Goal: Task Accomplishment & Management: Manage account settings

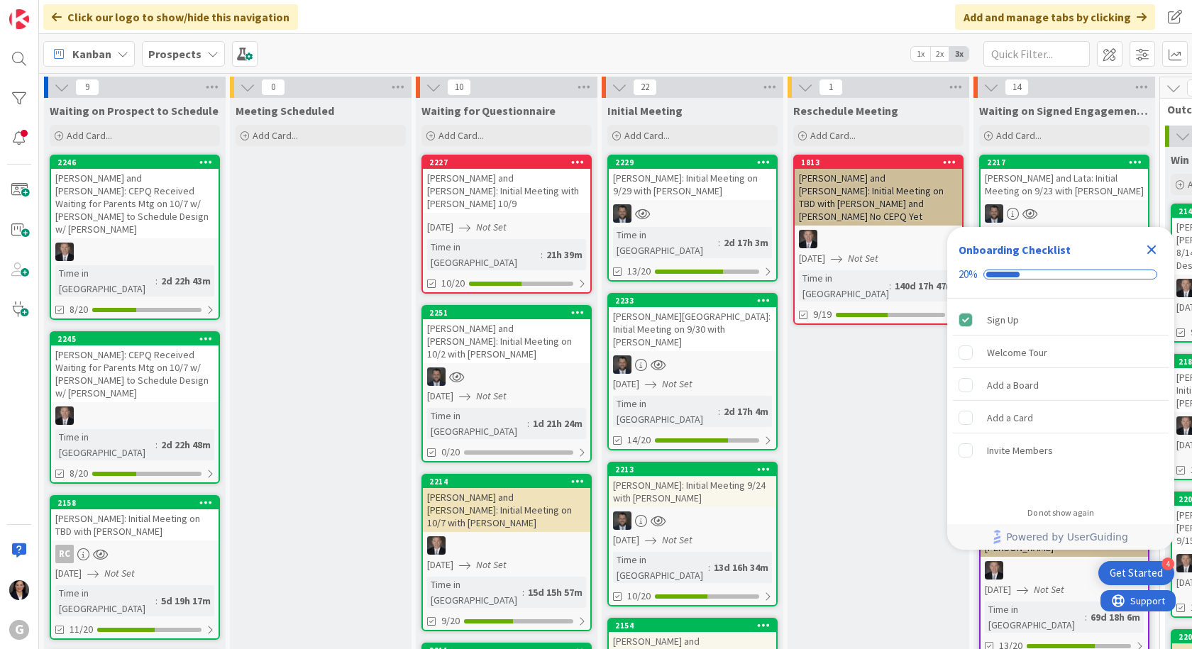
click at [1150, 249] on icon "Close Checklist" at bounding box center [1151, 249] width 9 height 9
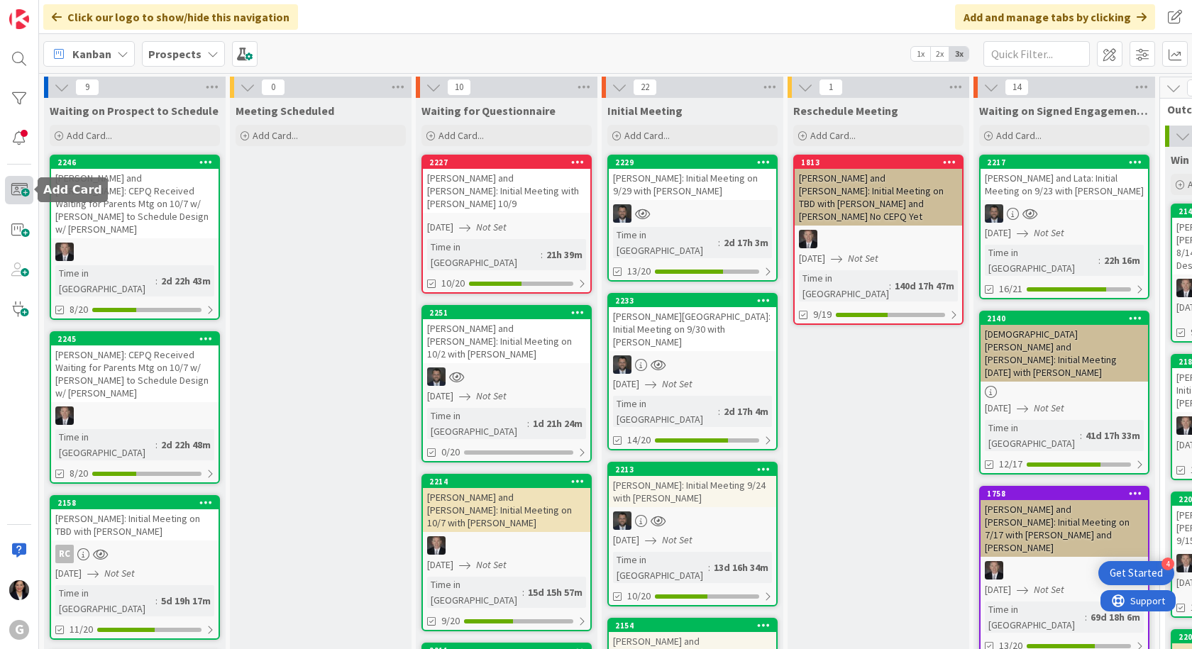
click at [26, 190] on span at bounding box center [19, 190] width 28 height 28
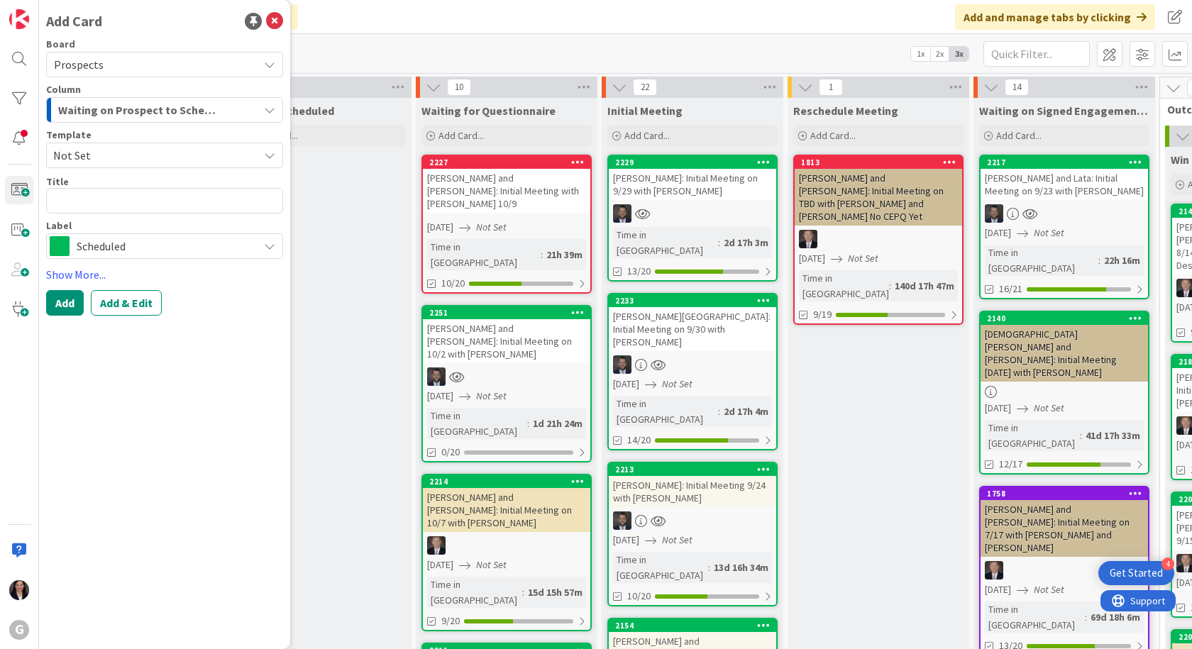
click at [108, 158] on span "Not Set" at bounding box center [150, 155] width 194 height 18
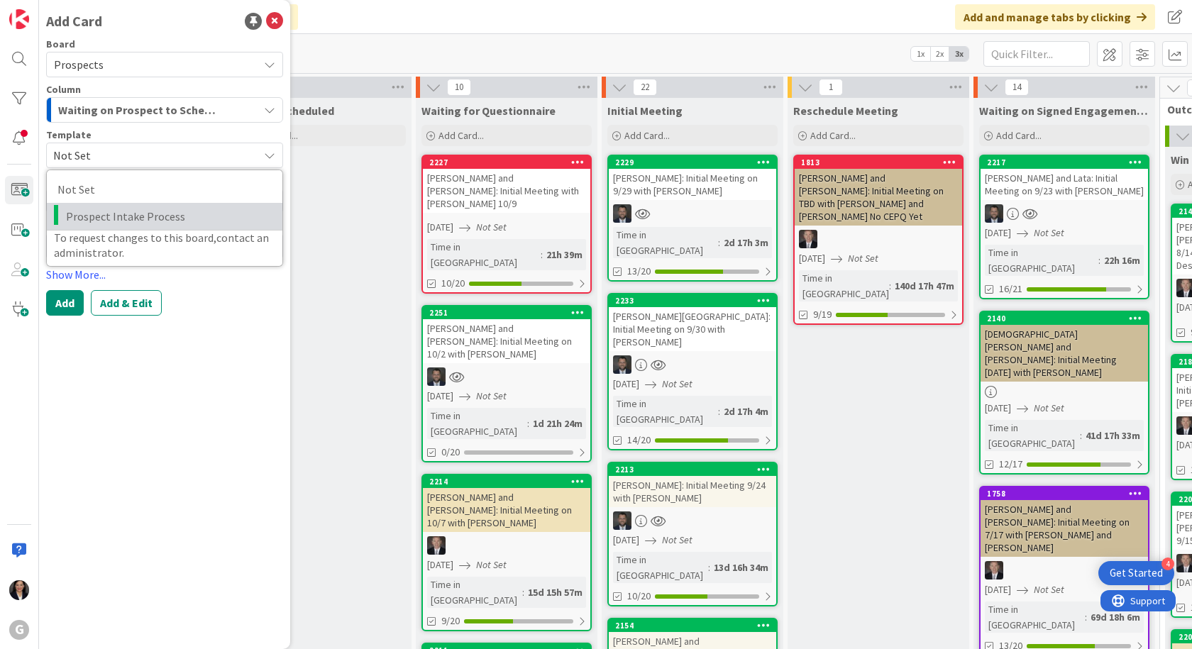
click at [118, 209] on span "Prospect Intake Process" at bounding box center [169, 216] width 206 height 18
type textarea "x"
type textarea "Prospect Intake Process"
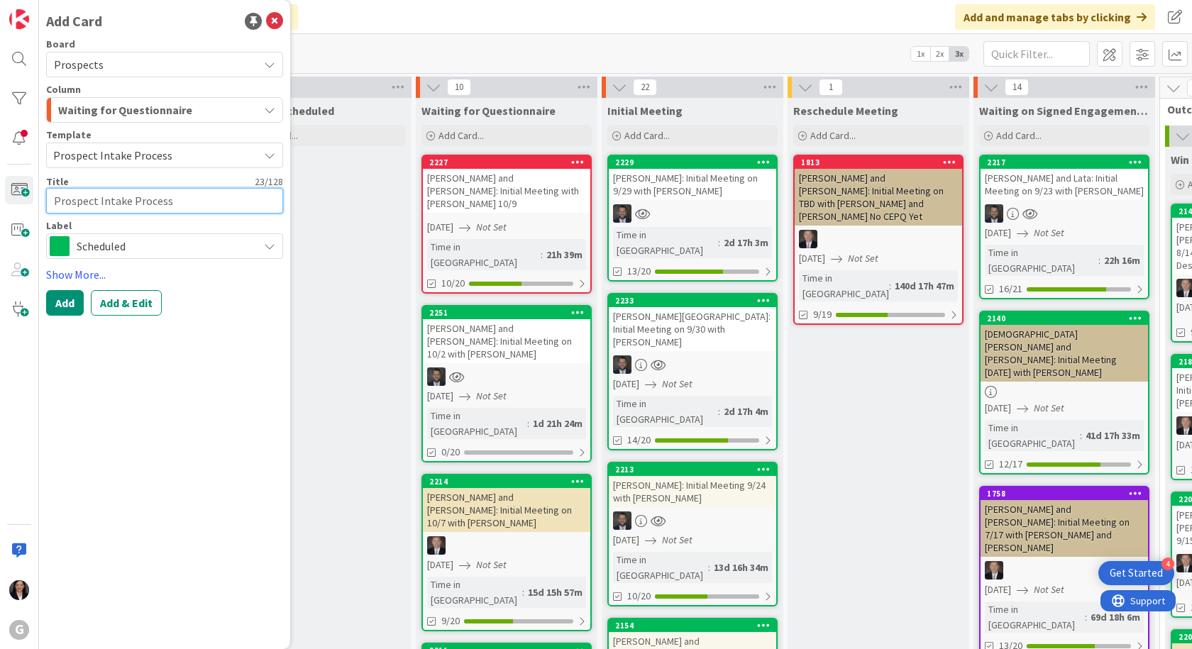
drag, startPoint x: 167, startPoint y: 198, endPoint x: 46, endPoint y: 194, distance: 120.7
click at [46, 194] on textarea "Prospect Intake Process" at bounding box center [164, 201] width 237 height 26
type textarea "x"
type textarea "C"
type textarea "x"
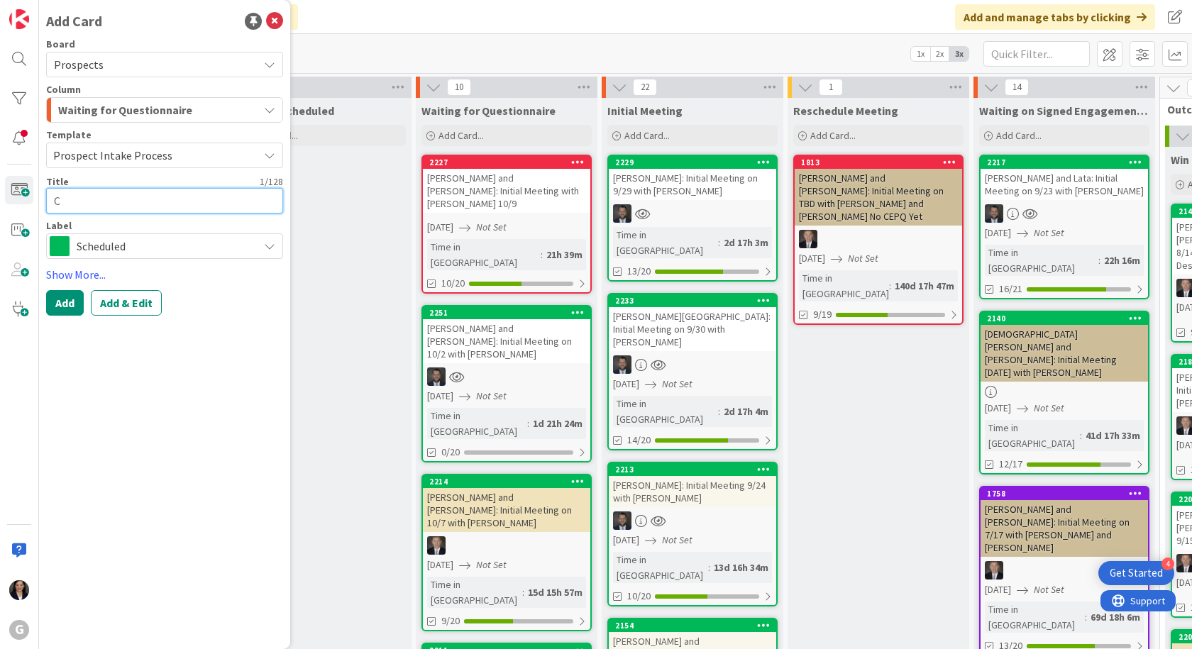
type textarea "CH"
type textarea "x"
type textarea "CHA"
type textarea "x"
type textarea "[PERSON_NAME]"
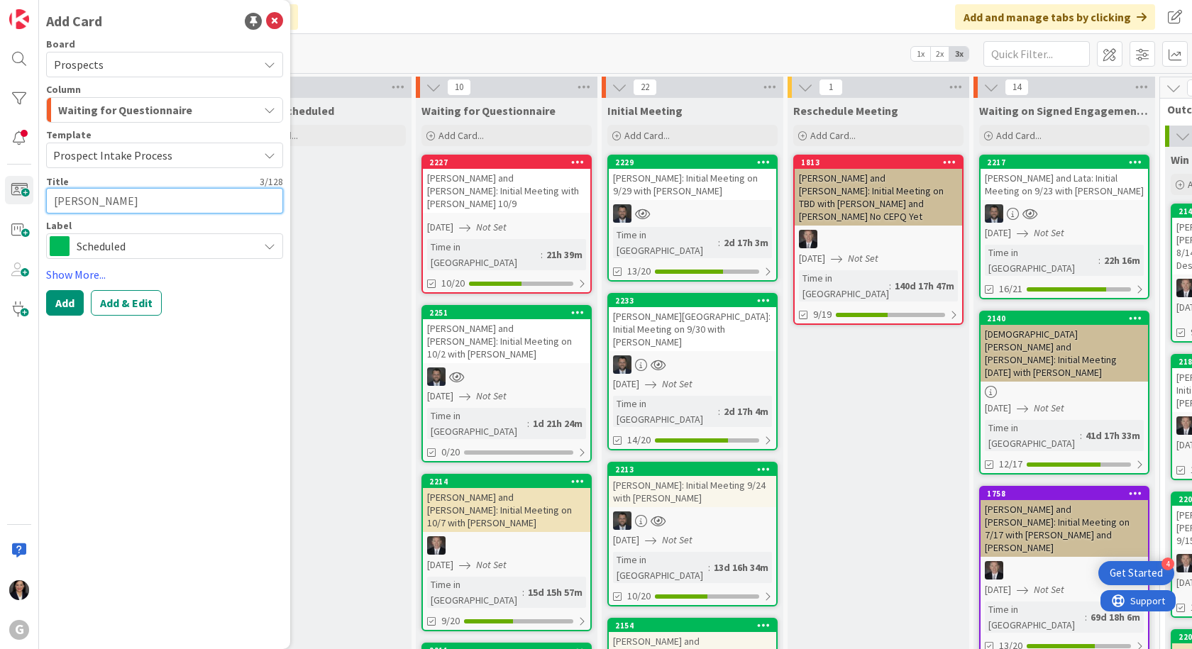
type textarea "x"
type textarea "CHASE"
type textarea "x"
type textarea "[PERSON_NAME]"
type textarea "x"
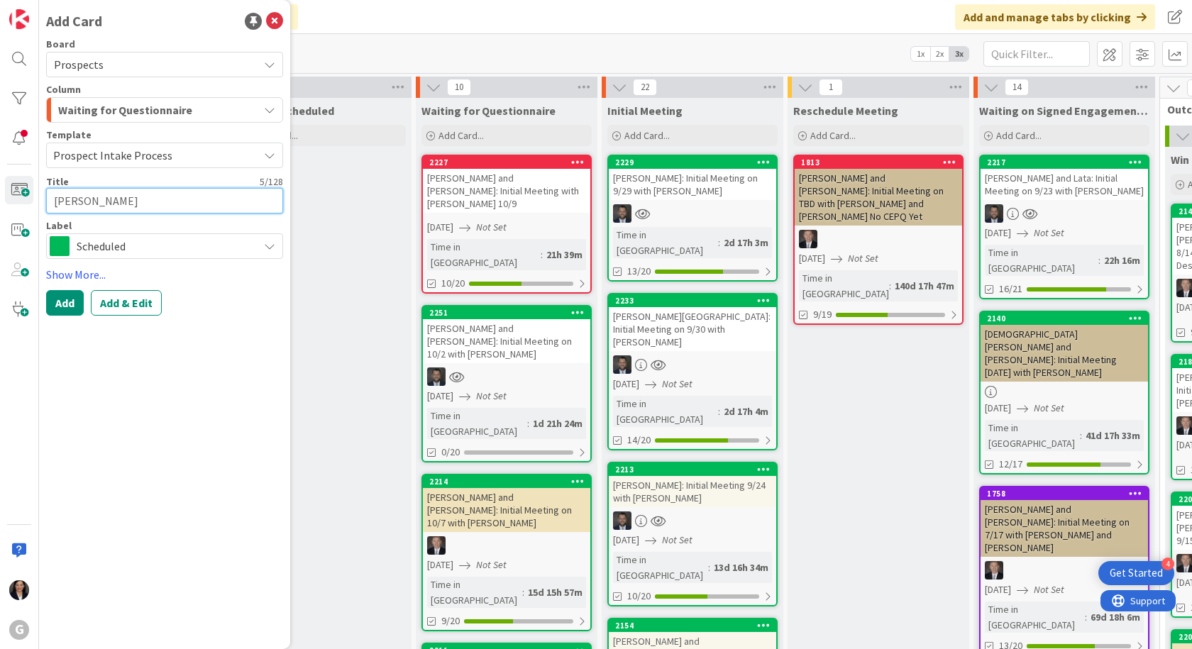
type textarea "CHA"
type textarea "x"
type textarea "CH"
type textarea "x"
type textarea "C"
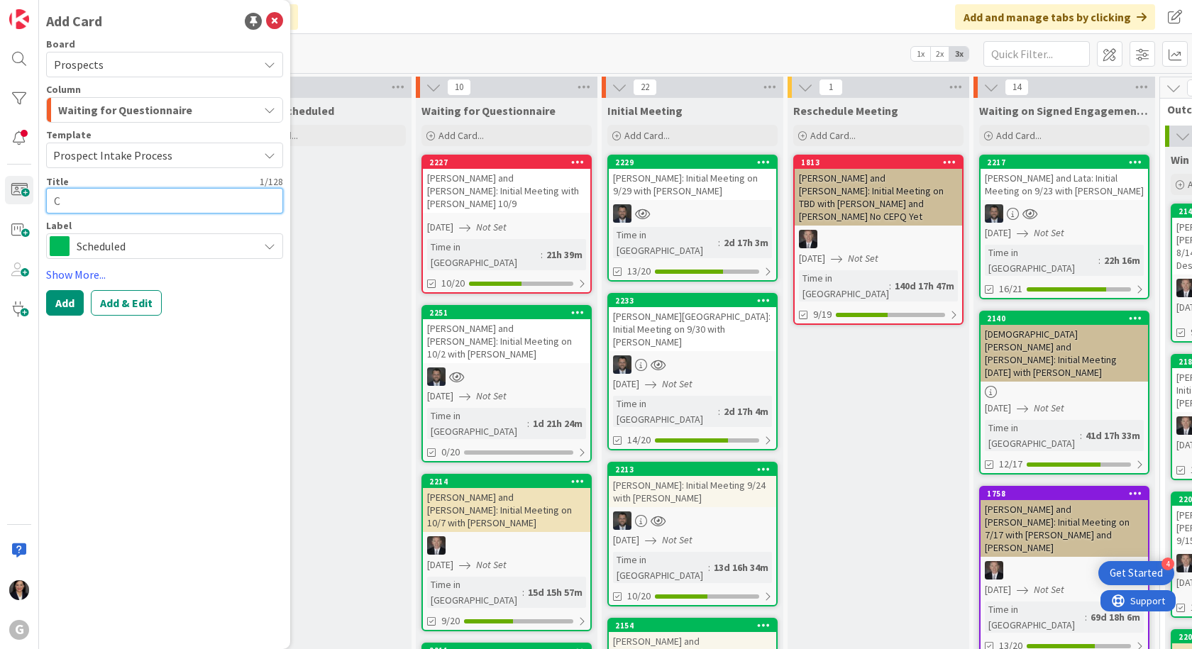
type textarea "x"
type textarea "Ch"
type textarea "x"
type textarea "Cha"
type textarea "x"
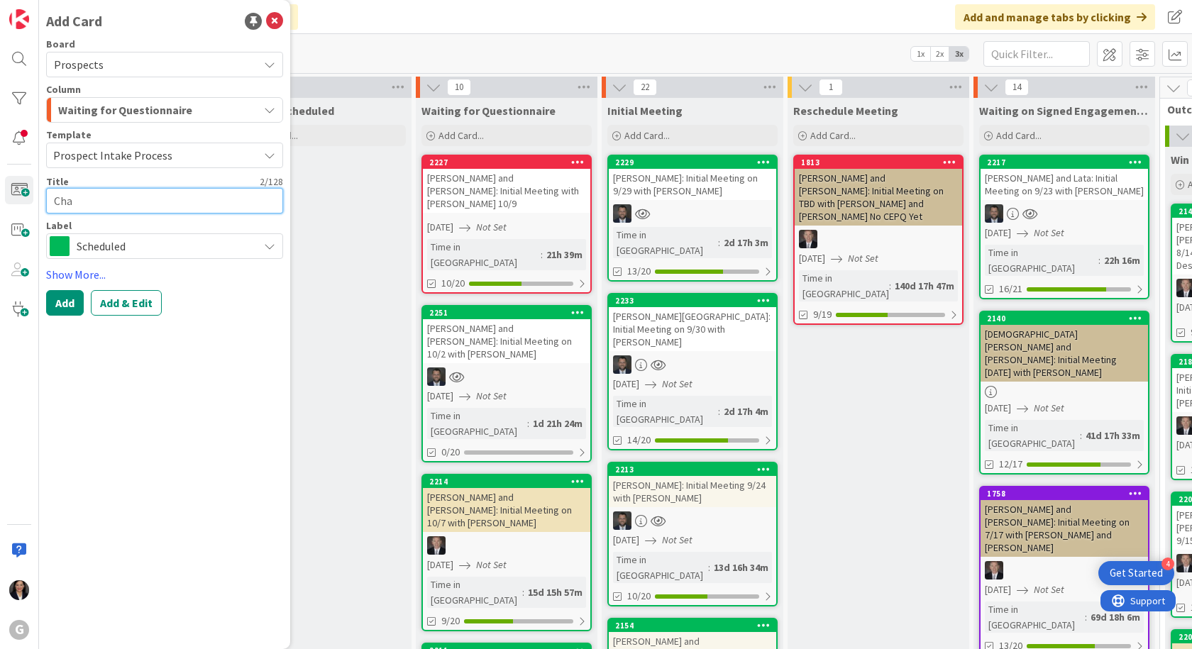
type textarea "[PERSON_NAME]"
type textarea "x"
type textarea "Chase"
type textarea "x"
type textarea "Chase,"
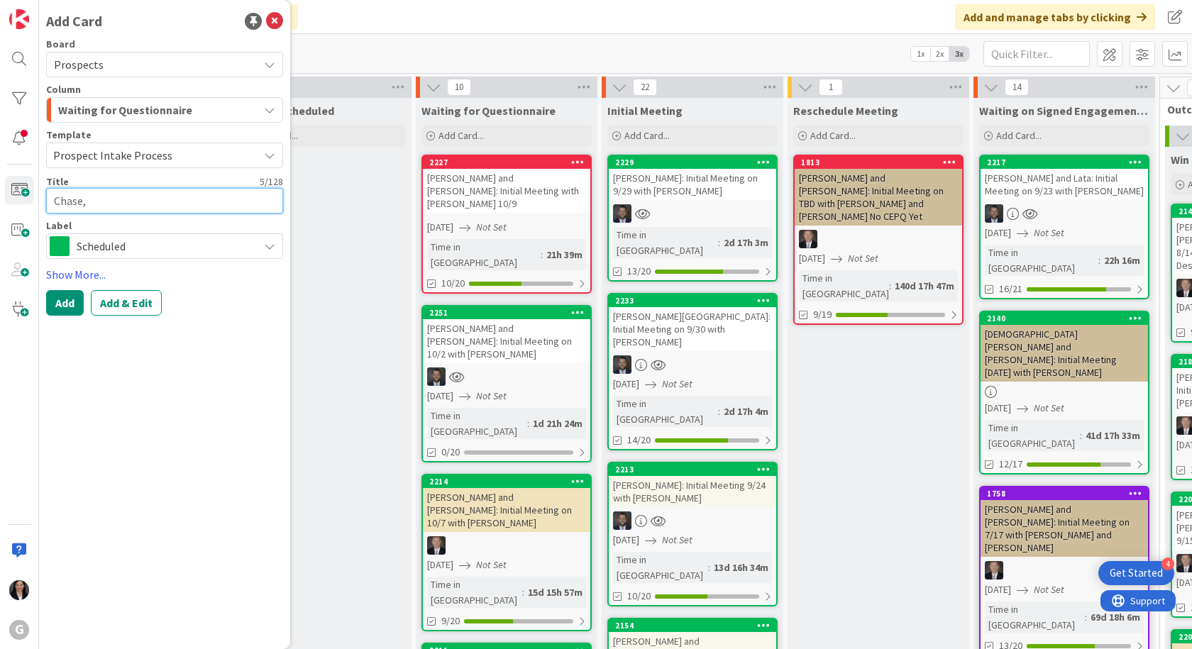
type textarea "x"
click at [189, 211] on textarea "Chase," at bounding box center [164, 201] width 237 height 26
type textarea "Chase,"
click at [202, 377] on div "Add Card Board Prospects Column Waiting for Questionnaire Template Prospect Int…" at bounding box center [164, 324] width 251 height 649
click at [109, 193] on textarea "Chase," at bounding box center [164, 201] width 237 height 26
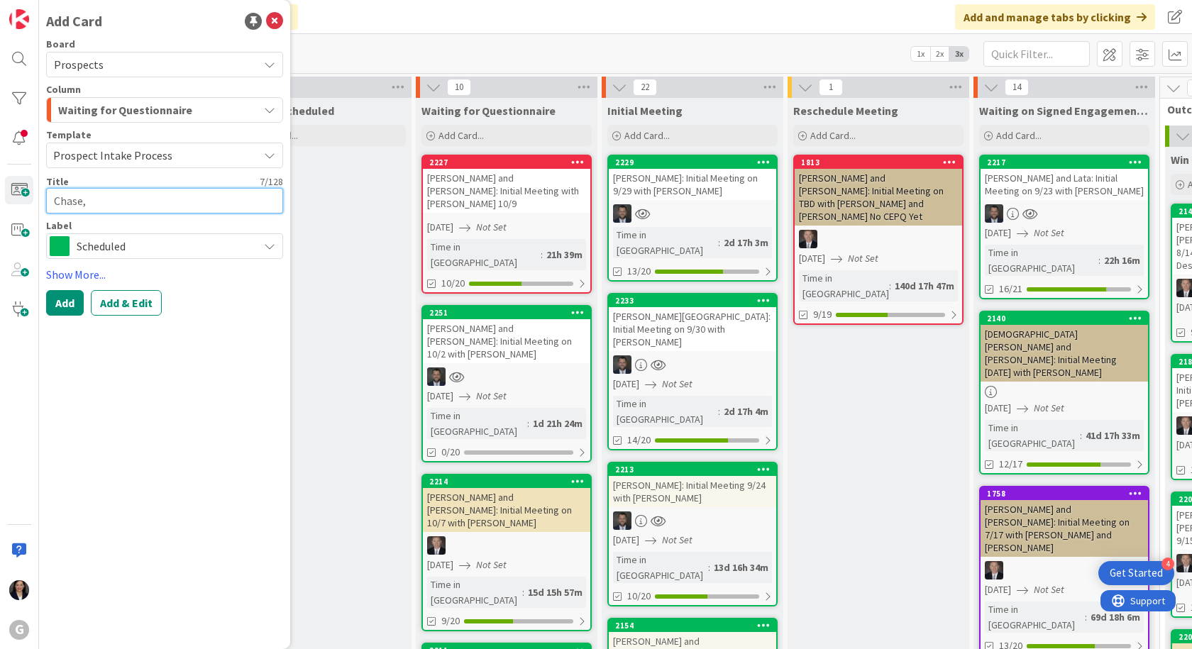
type textarea "x"
type textarea "Chase, b"
type textarea "x"
type textarea "[PERSON_NAME]"
click at [122, 184] on div "Title 9 / 128" at bounding box center [164, 181] width 237 height 13
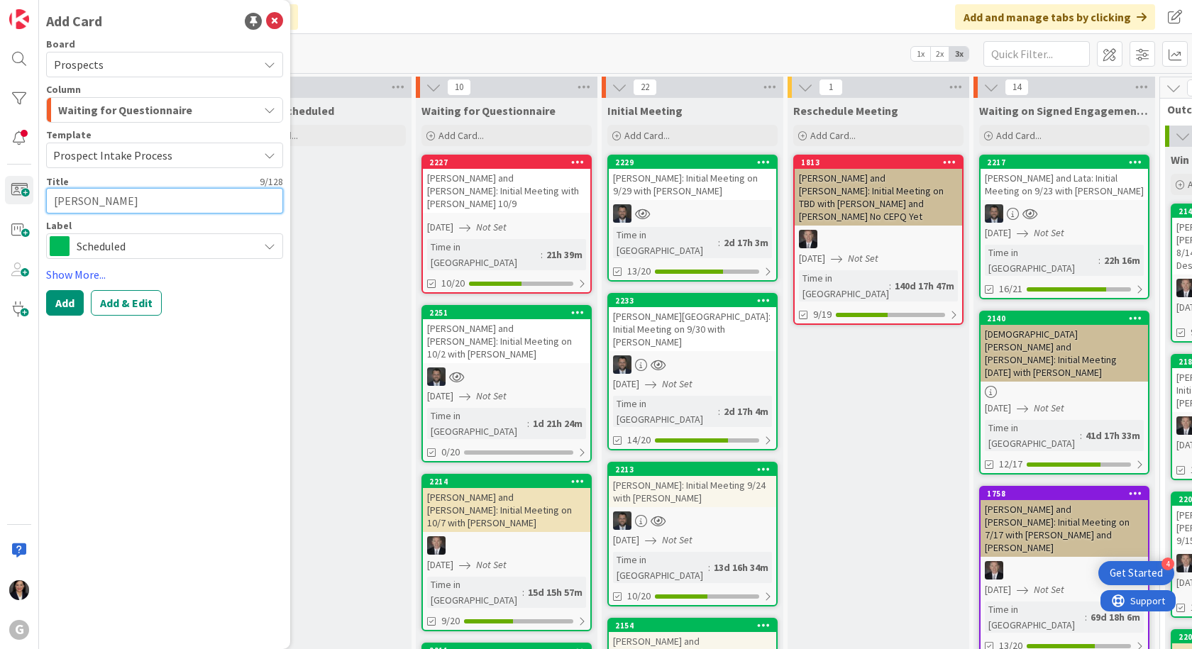
click at [115, 207] on textarea "[PERSON_NAME]" at bounding box center [164, 201] width 237 height 26
type textarea "x"
type textarea "Chase, b"
type textarea "x"
type textarea "Chase,"
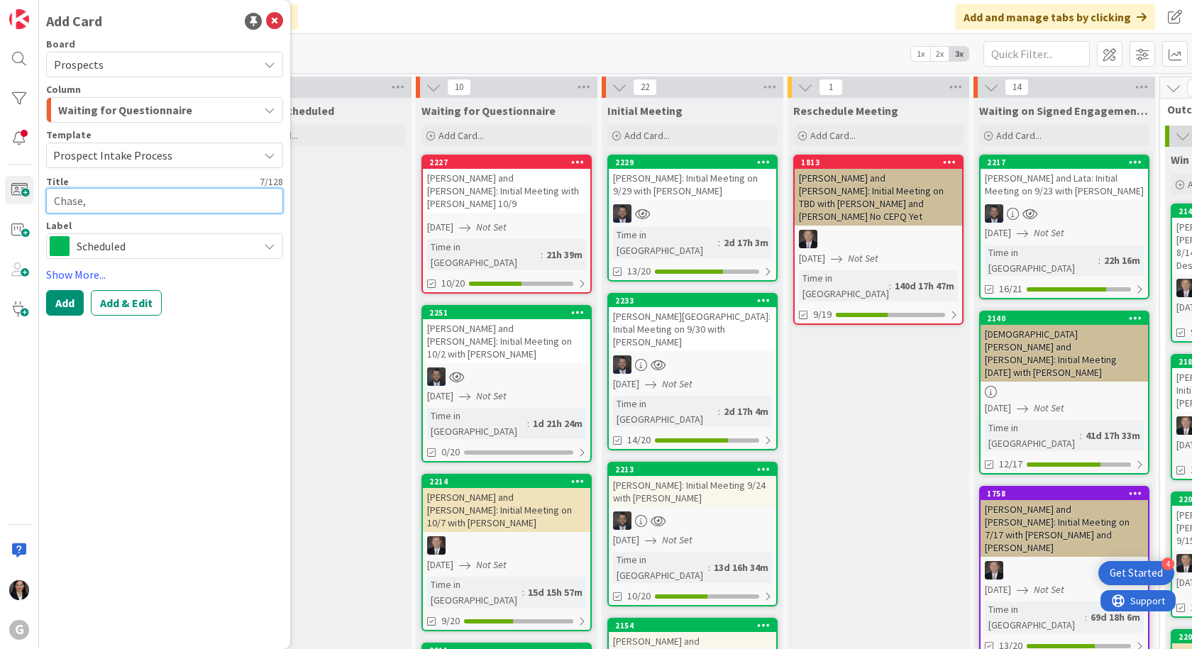
type textarea "x"
type textarea "Chase, B"
type textarea "x"
type textarea "[PERSON_NAME]"
type textarea "x"
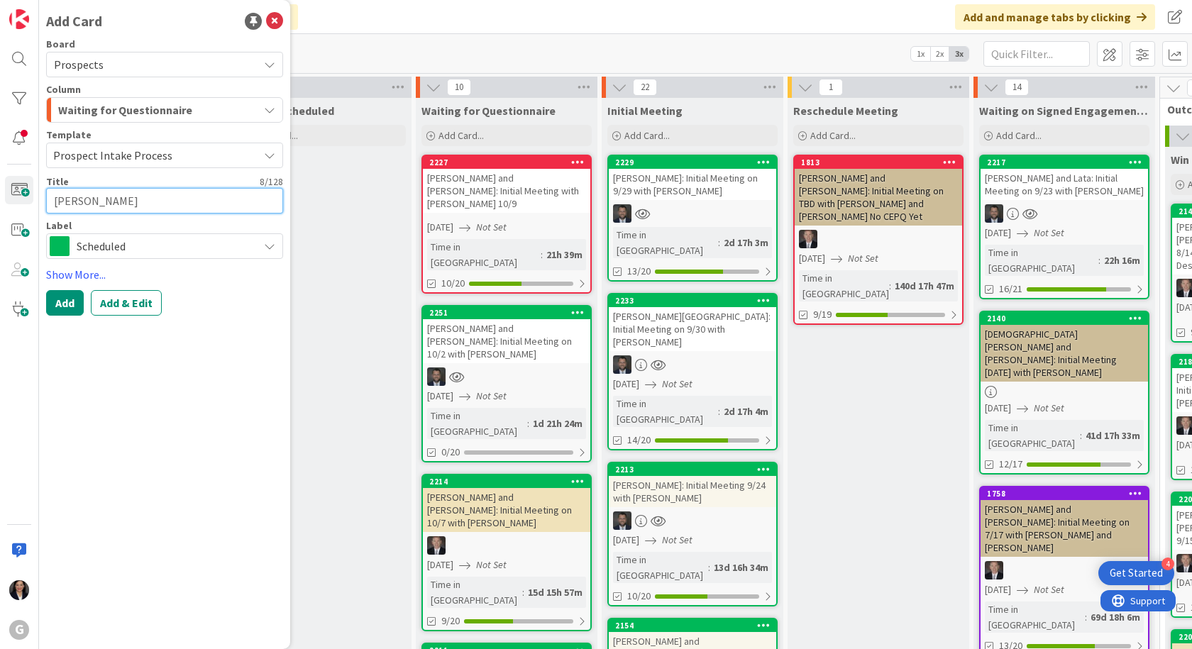
type textarea "Chase, Bar"
type textarea "x"
type textarea "[PERSON_NAME]"
type textarea "x"
type textarea "Chase, Barba"
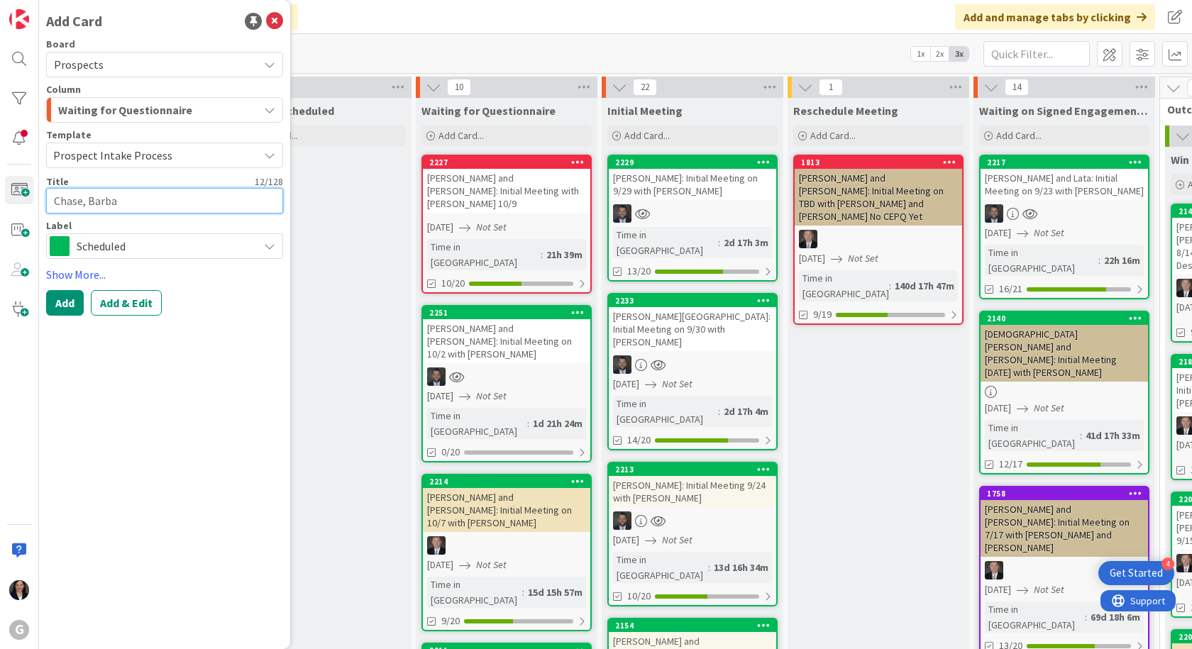
type textarea "x"
type textarea "[PERSON_NAME]"
type textarea "x"
type textarea "[PERSON_NAME]"
type textarea "x"
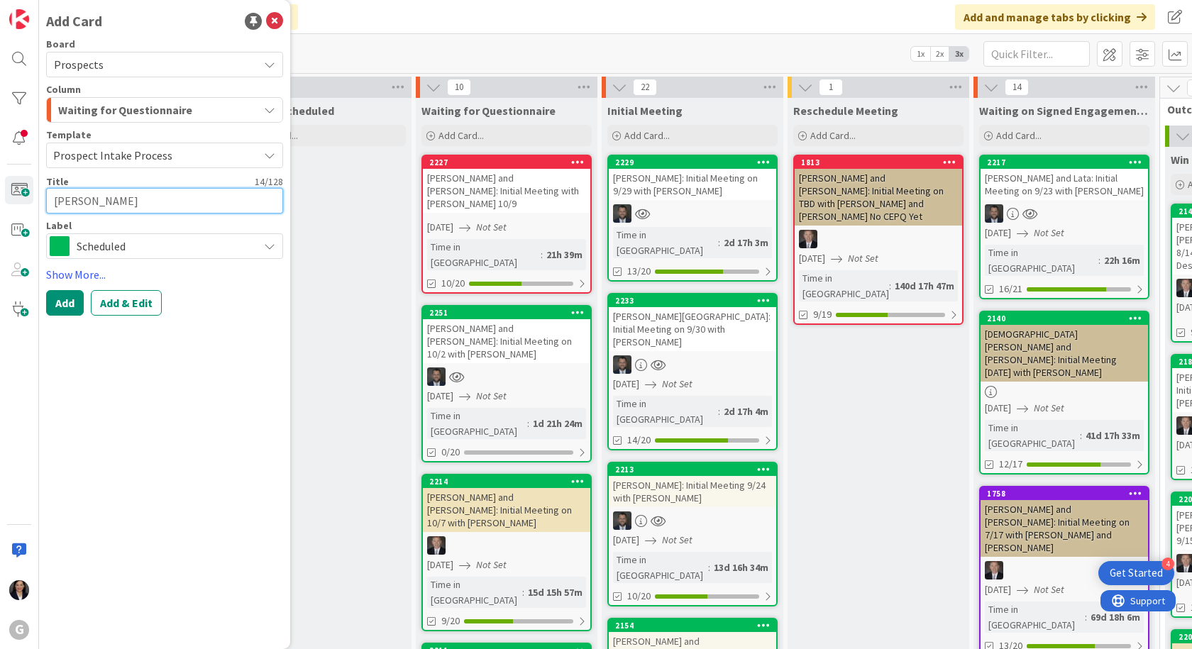
type textarea "[PERSON_NAME]:"
type textarea "x"
type textarea "[PERSON_NAME]:"
type textarea "x"
type textarea "[PERSON_NAME]: I"
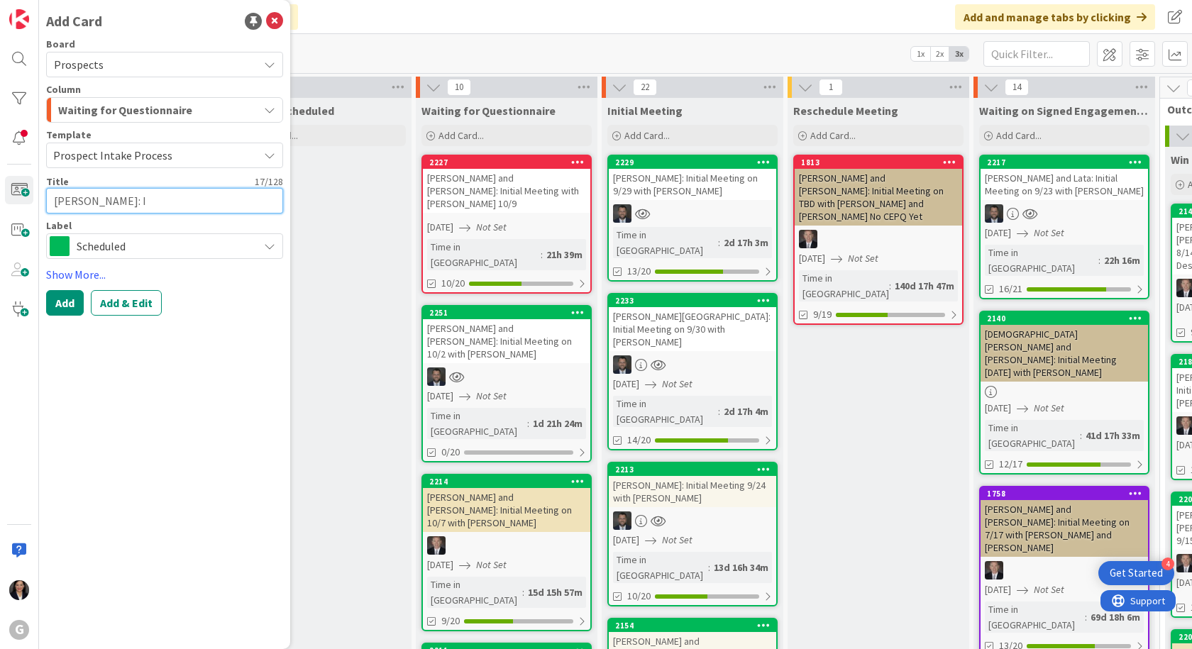
type textarea "x"
type textarea "[PERSON_NAME]: In"
type textarea "x"
type textarea "[PERSON_NAME]: Ini"
type textarea "x"
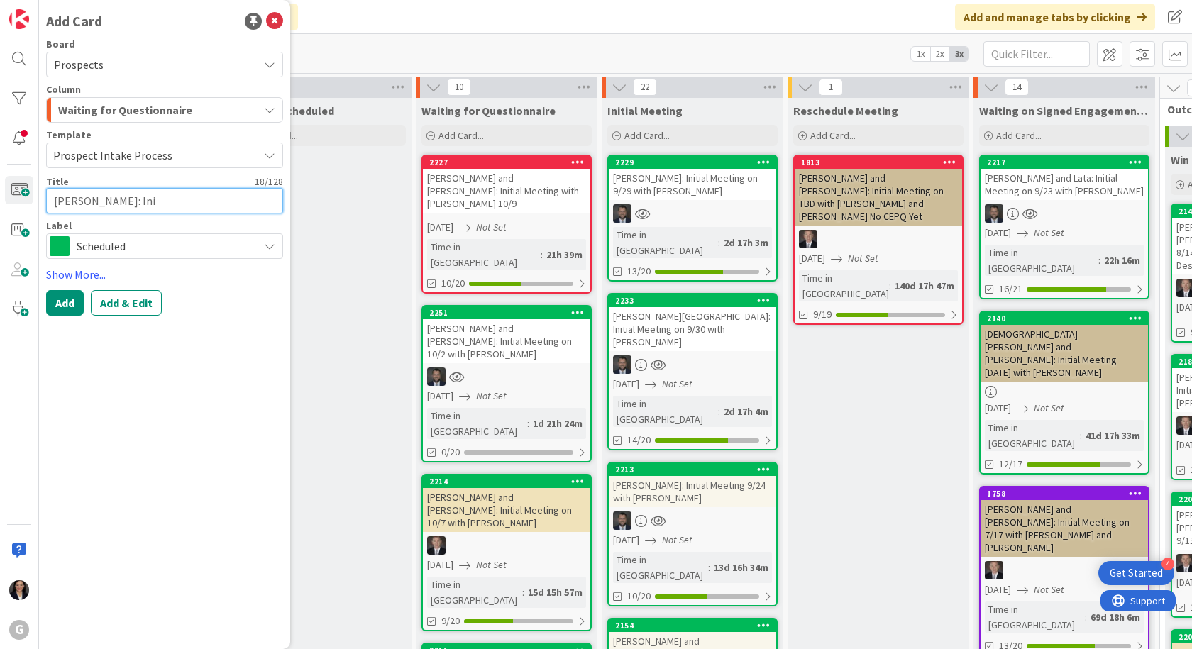
type textarea "[PERSON_NAME]: Init"
type textarea "x"
type textarea "[PERSON_NAME]: Initi"
type textarea "x"
type textarea "[PERSON_NAME]: Initia"
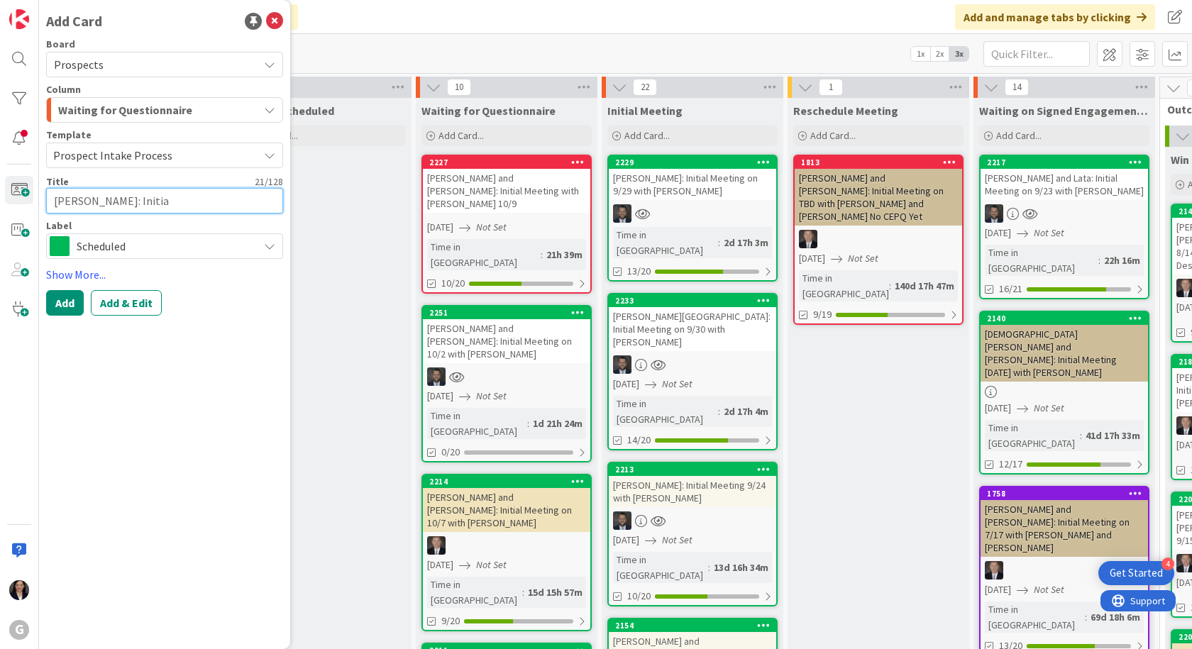
type textarea "x"
type textarea "[PERSON_NAME]: Initial"
type textarea "x"
type textarea "[PERSON_NAME]: Initial M"
type textarea "x"
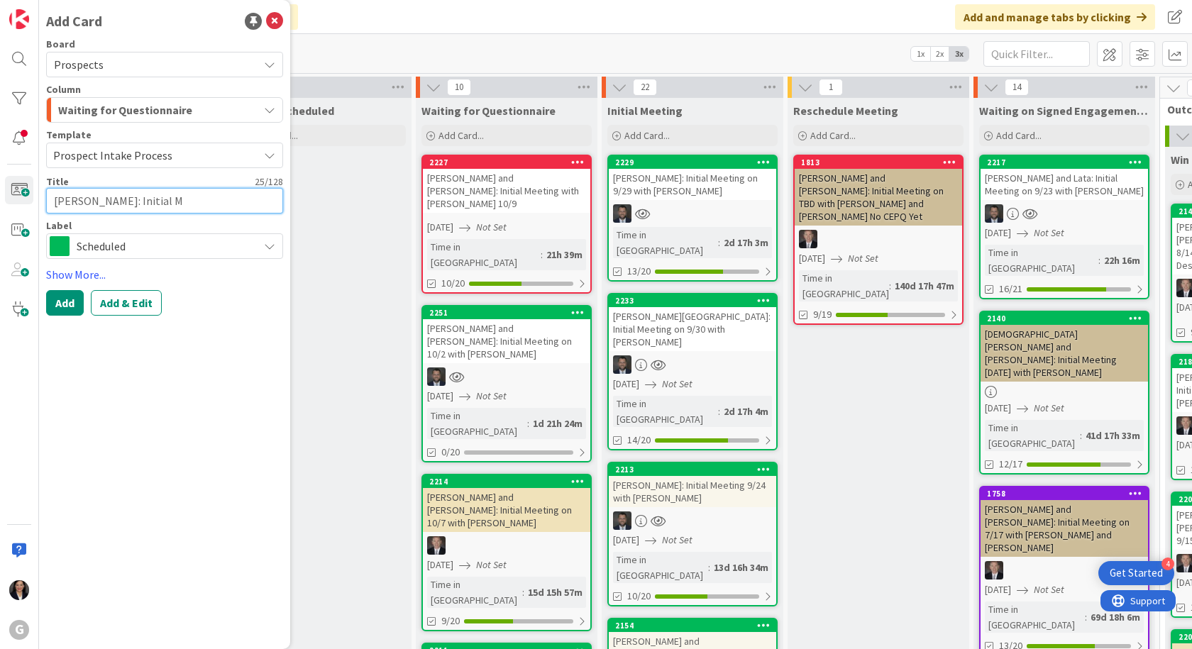
type textarea "[PERSON_NAME]: Initial Me"
type textarea "x"
type textarea "[PERSON_NAME]: Initial Mee"
type textarea "x"
type textarea "[PERSON_NAME]: Initial Meeti"
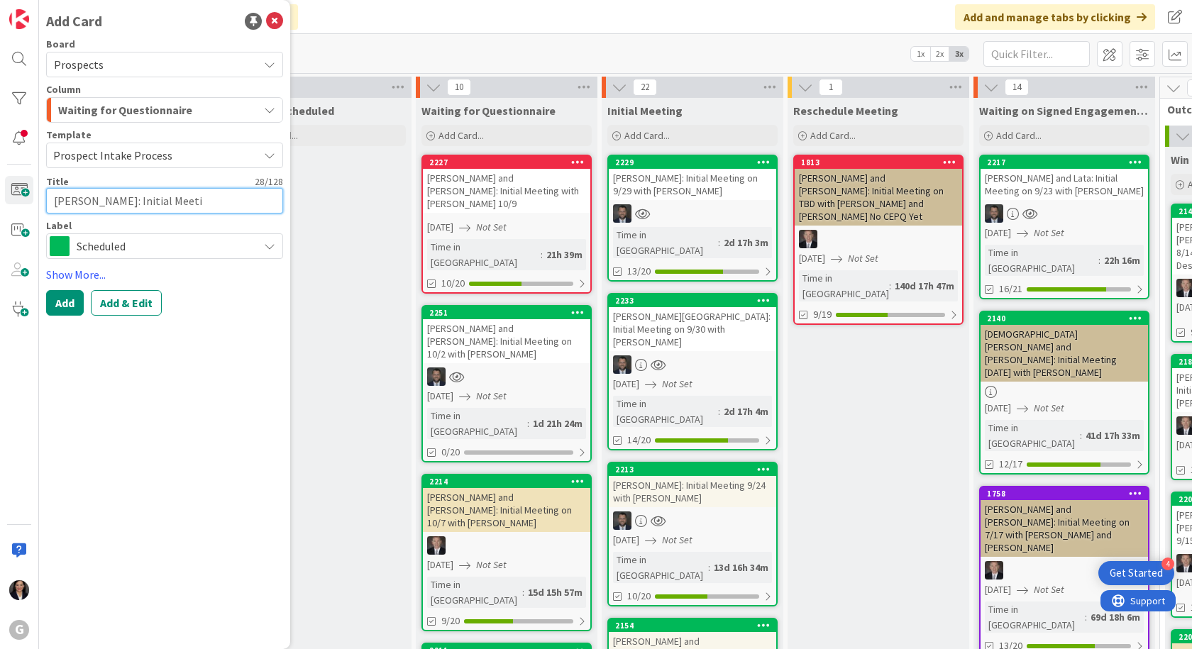
type textarea "x"
type textarea "[PERSON_NAME]: Initial Meetin"
type textarea "x"
type textarea "[PERSON_NAME]: Initial Meeting"
type textarea "x"
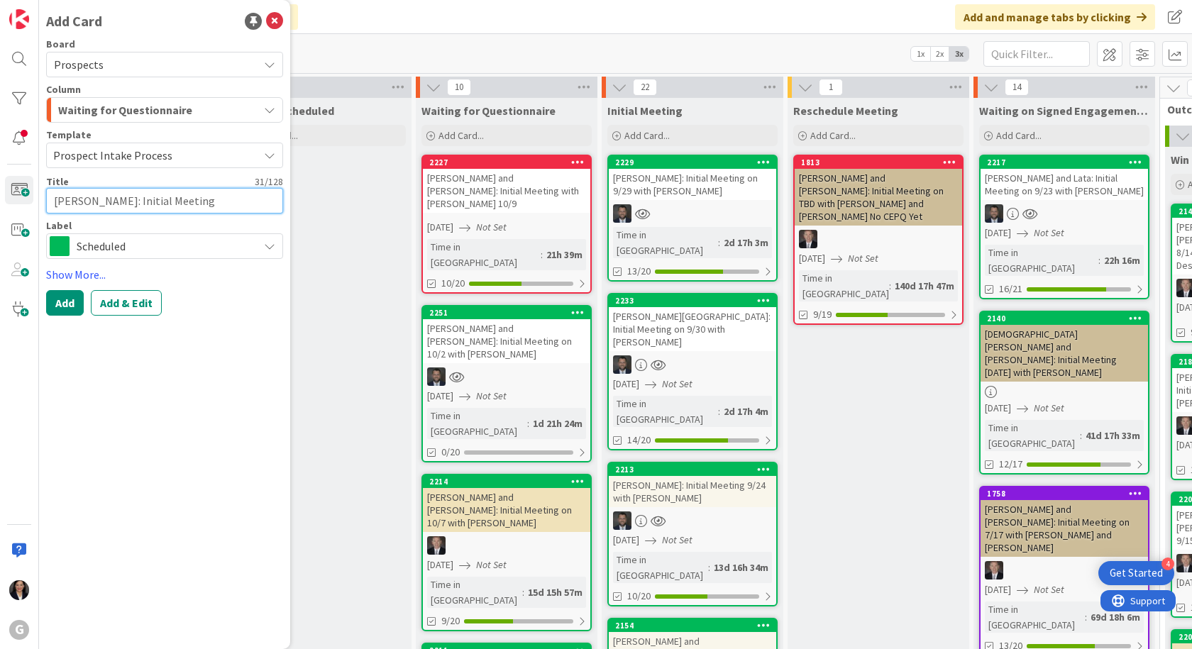
type textarea "[PERSON_NAME]: Initial Meeting"
type textarea "x"
type textarea "[PERSON_NAME]: Initial Meeting o"
type textarea "x"
type textarea "[PERSON_NAME]: Initial Meeting on"
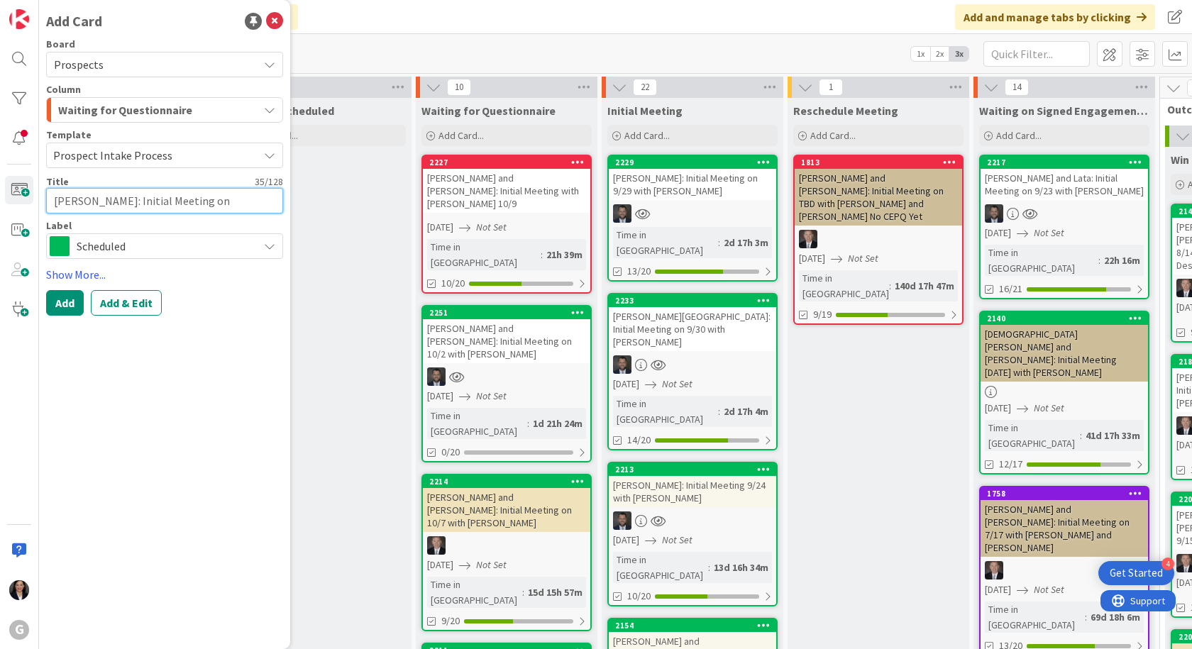
type textarea "x"
type textarea "[PERSON_NAME]: Initial Meeting on"
type textarea "x"
type textarea "[PERSON_NAME]: Initial Meeting on 1"
type textarea "x"
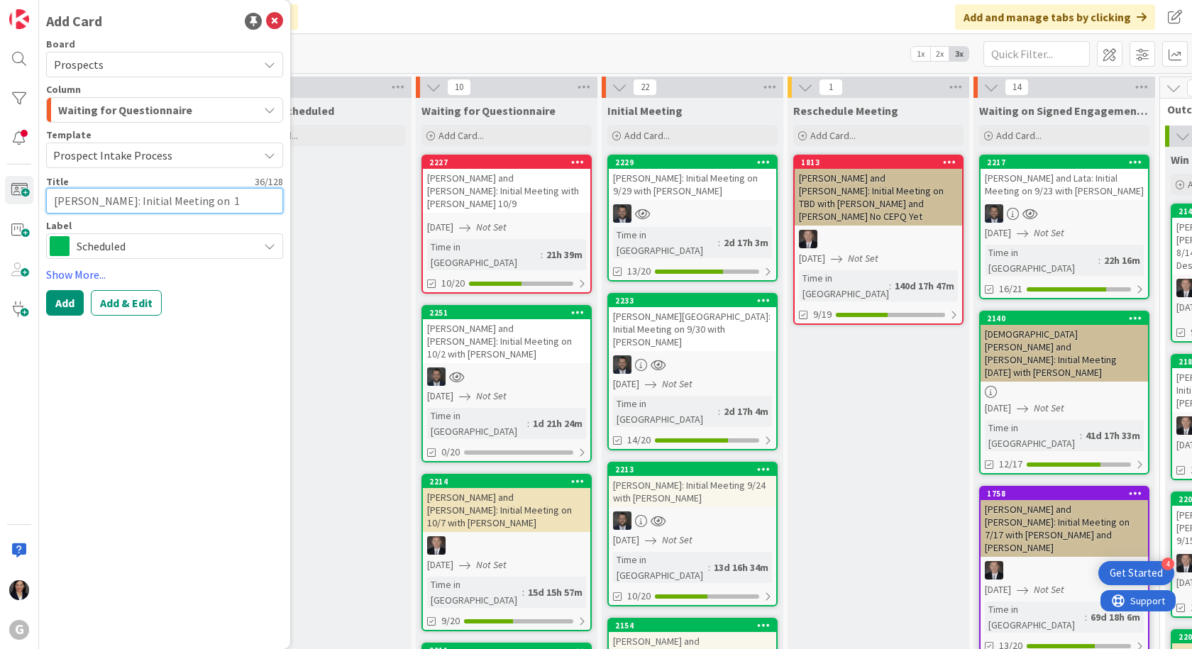
type textarea "[PERSON_NAME]: Initial Meeting on 10"
type textarea "x"
type textarea "[PERSON_NAME]: Initial Meeting on 10/"
type textarea "x"
type textarea "[PERSON_NAME]: Initial Meeting on 10/4"
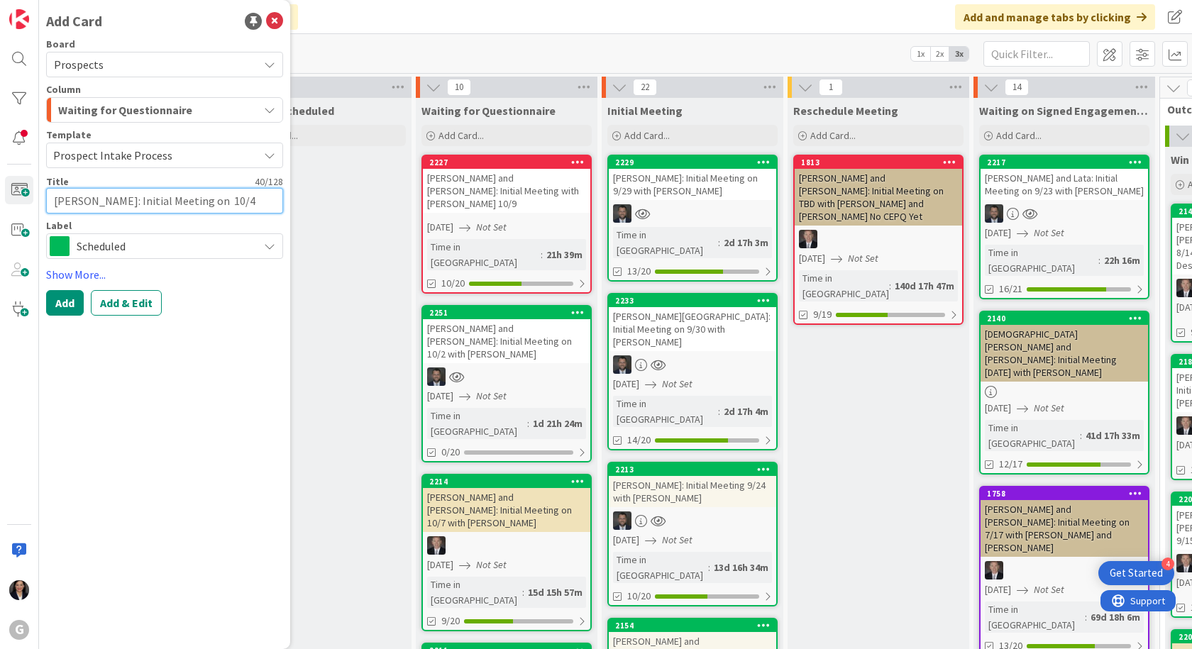
type textarea "x"
type textarea "[PERSON_NAME]: Initial Meeting on 10/"
type textarea "x"
type textarea "[PERSON_NAME]: Initial Meeting on 10/1"
type textarea "x"
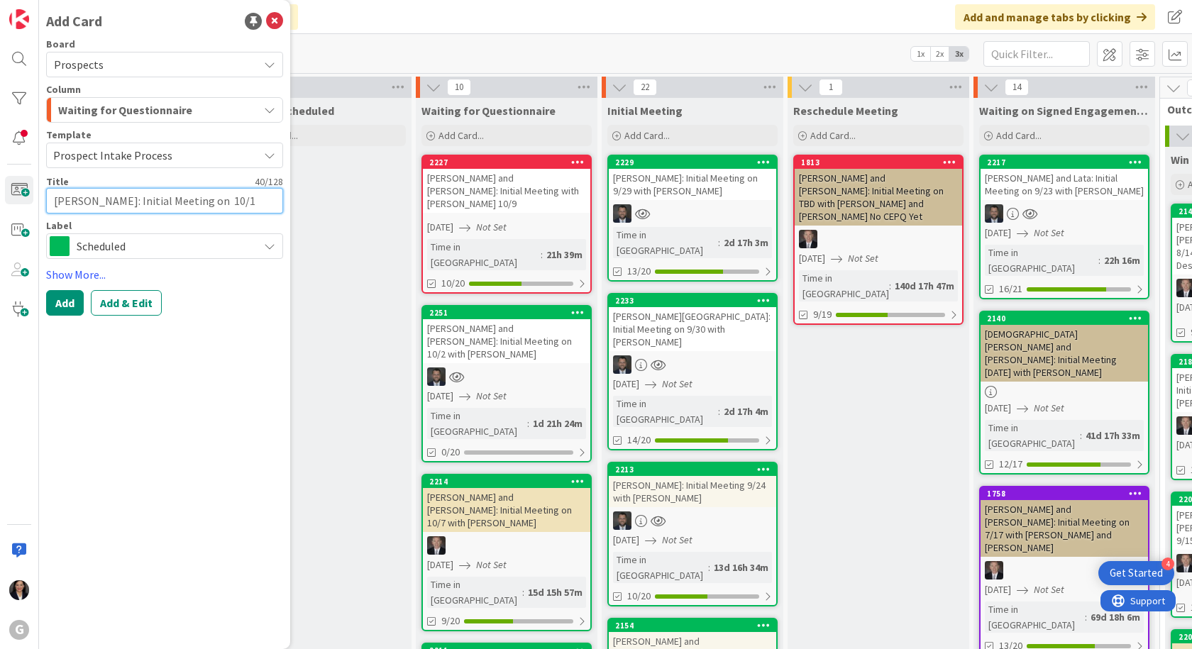
type textarea "[PERSON_NAME]: Initial Meeting on 10/15"
type textarea "x"
type textarea "[PERSON_NAME]: Initial Meeting on 10/15"
type textarea "x"
type textarea "[PERSON_NAME]: Initial Meeting on 10/15 w"
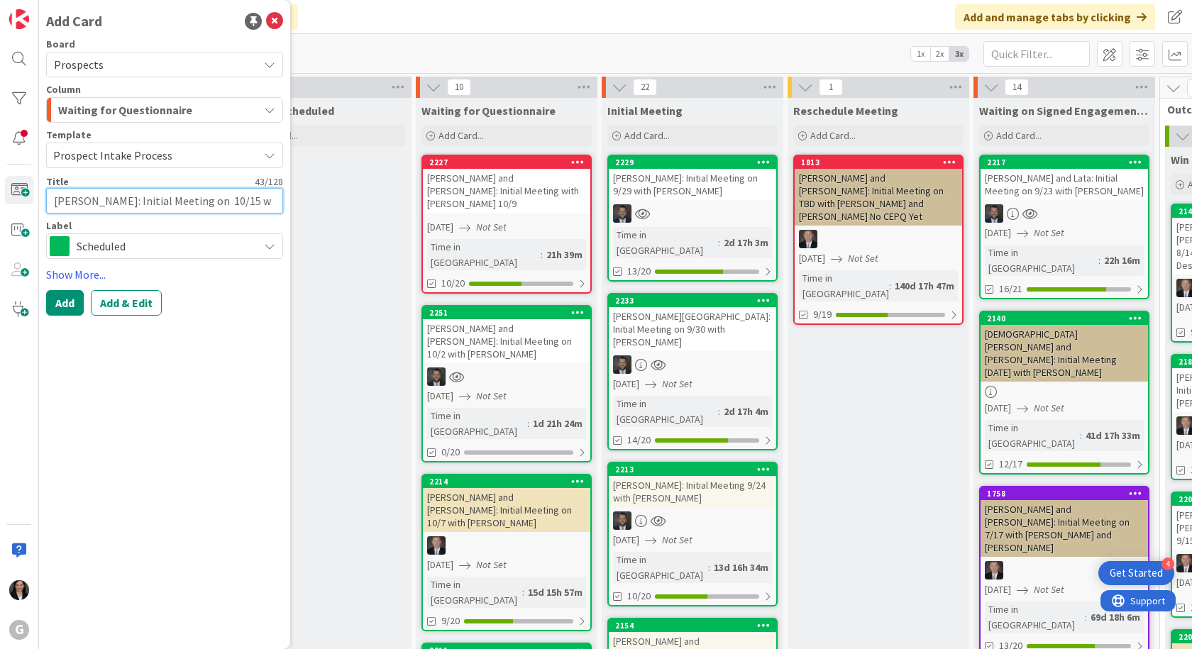
type textarea "x"
type textarea "[PERSON_NAME]: Initial Meeting on 10/15 wi"
type textarea "x"
type textarea "[PERSON_NAME]: Initial Meeting on 10/15 wit"
type textarea "x"
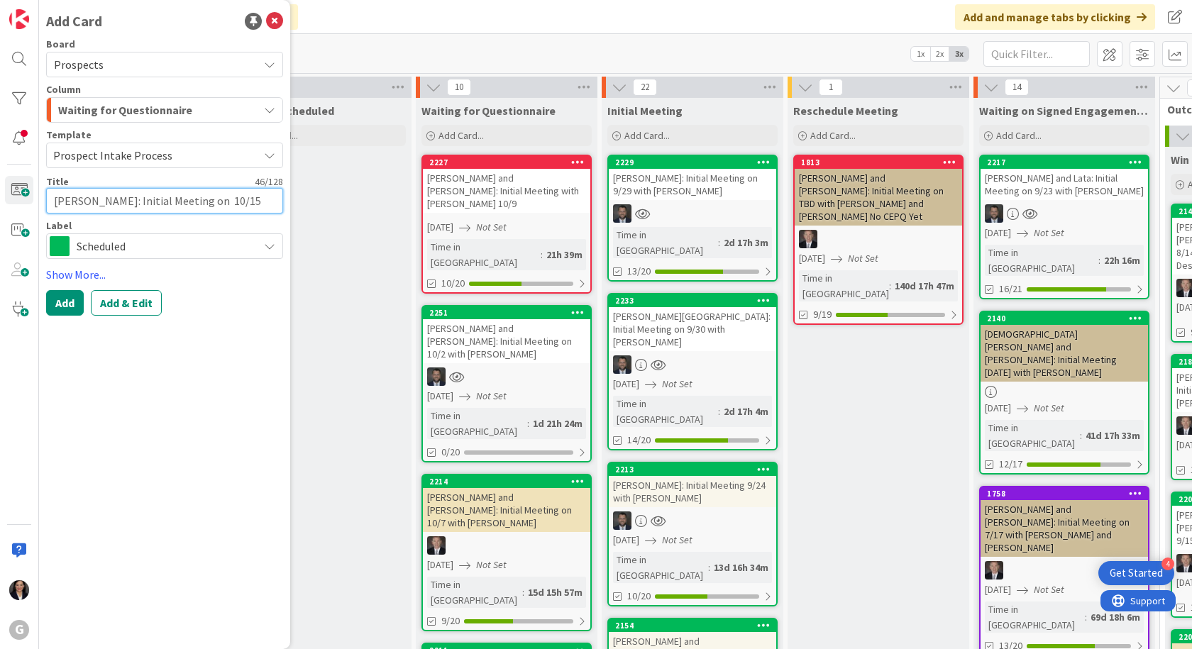
type textarea "[PERSON_NAME]: Initial Meeting on 10/15 with"
type textarea "x"
type textarea "[PERSON_NAME]: Initial Meeting on 10/15 with"
type textarea "x"
type textarea "[PERSON_NAME]: Initial Meeting on 10/15 with J"
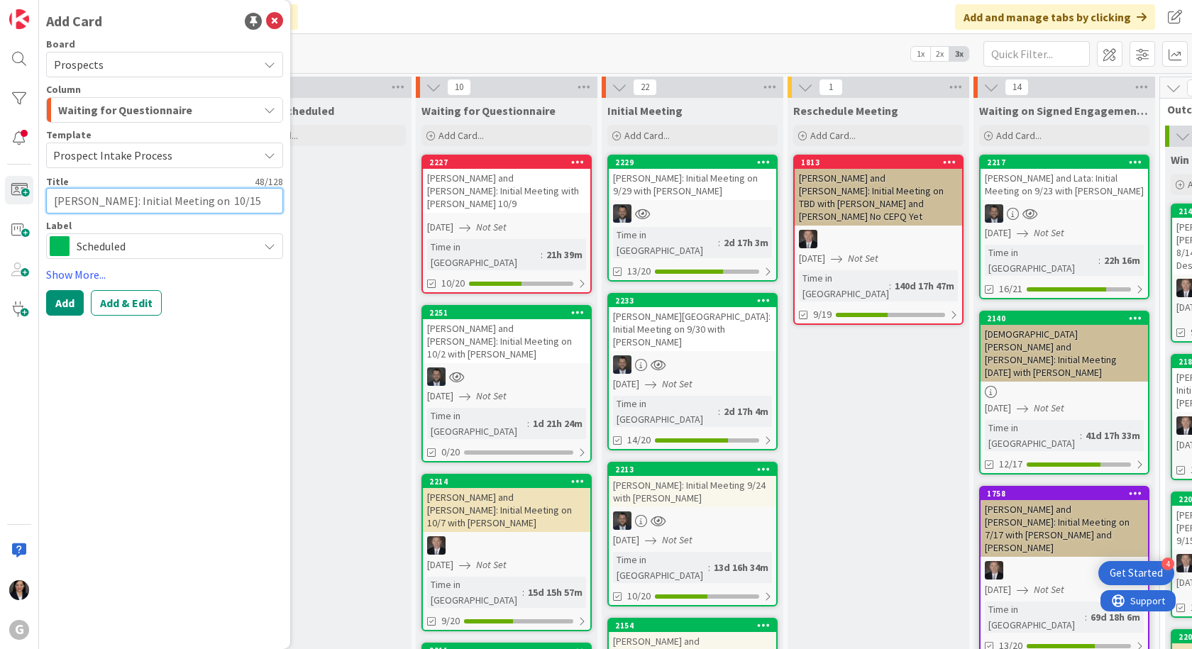
type textarea "x"
type textarea "[PERSON_NAME]: Initial Meeting on 10/15 with [PERSON_NAME]"
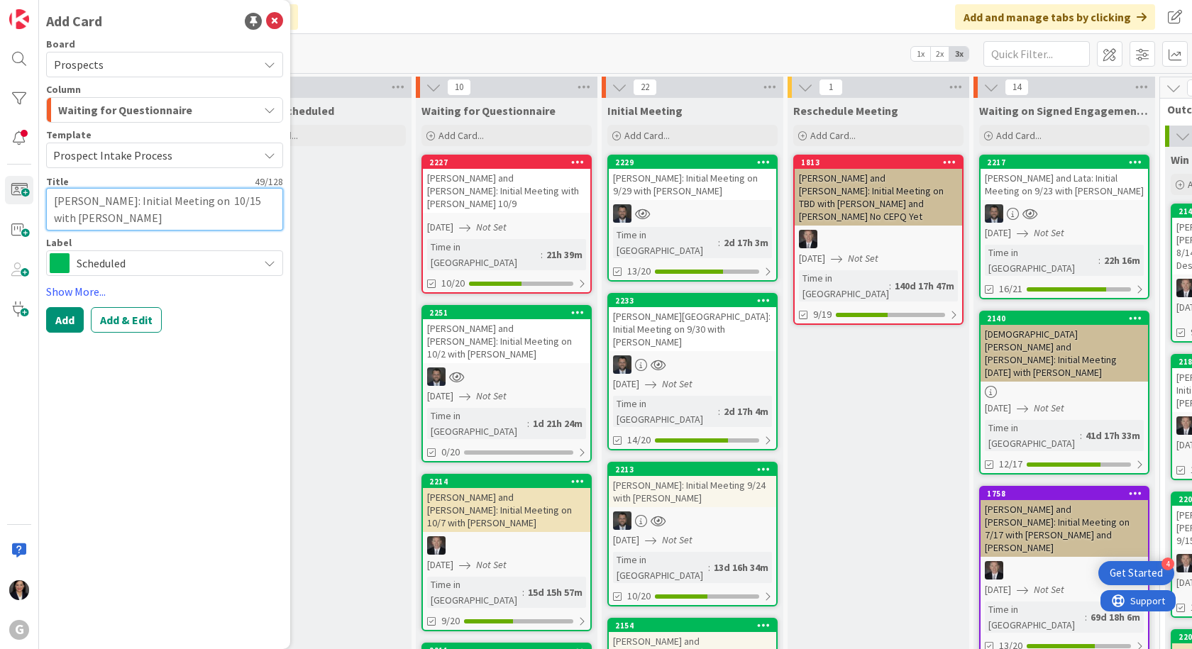
type textarea "x"
type textarea "[PERSON_NAME]: Initial Meeting on 10/15 with [PERSON_NAME]"
type textarea "x"
type textarea "[PERSON_NAME]: Initial Meeting on 10/15 with [PERSON_NAME]"
type textarea "x"
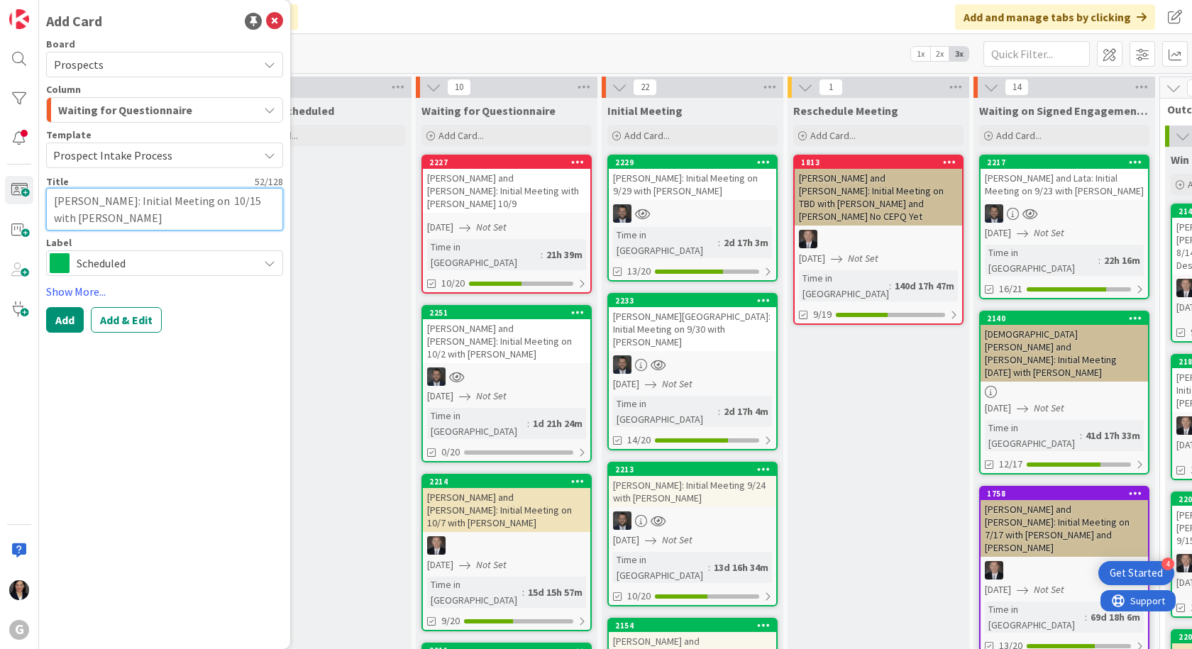
type textarea "[PERSON_NAME]: Initial Meeting on 10/15 with [PERSON_NAME]"
drag, startPoint x: 204, startPoint y: 415, endPoint x: 199, endPoint y: 390, distance: 26.0
click at [204, 415] on div "Add Card Board Prospects Column Waiting for Questionnaire Template Prospect Int…" at bounding box center [164, 324] width 251 height 649
drag, startPoint x: 216, startPoint y: 199, endPoint x: 223, endPoint y: 202, distance: 8.3
click at [216, 199] on textarea "[PERSON_NAME]: Initial Meeting on 10/15 with [PERSON_NAME]" at bounding box center [164, 209] width 237 height 43
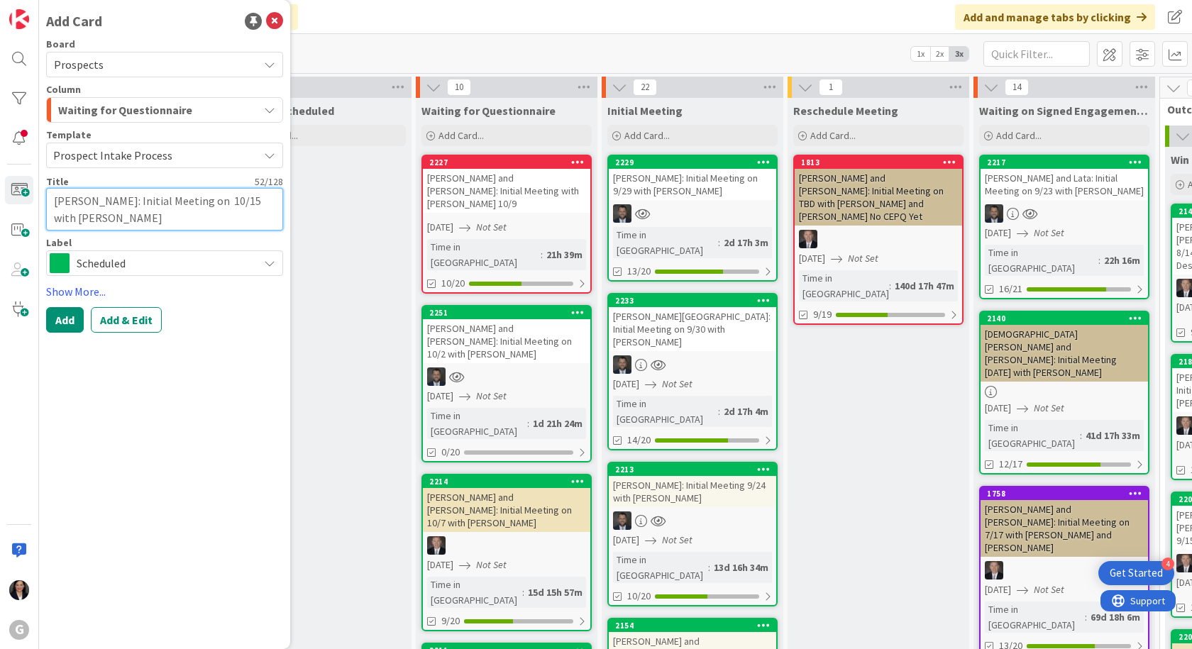
type textarea "x"
type textarea "[PERSON_NAME]: Initial Meeting on 10/15 with [PERSON_NAME]"
click at [128, 318] on button "Add & Edit" at bounding box center [126, 320] width 71 height 26
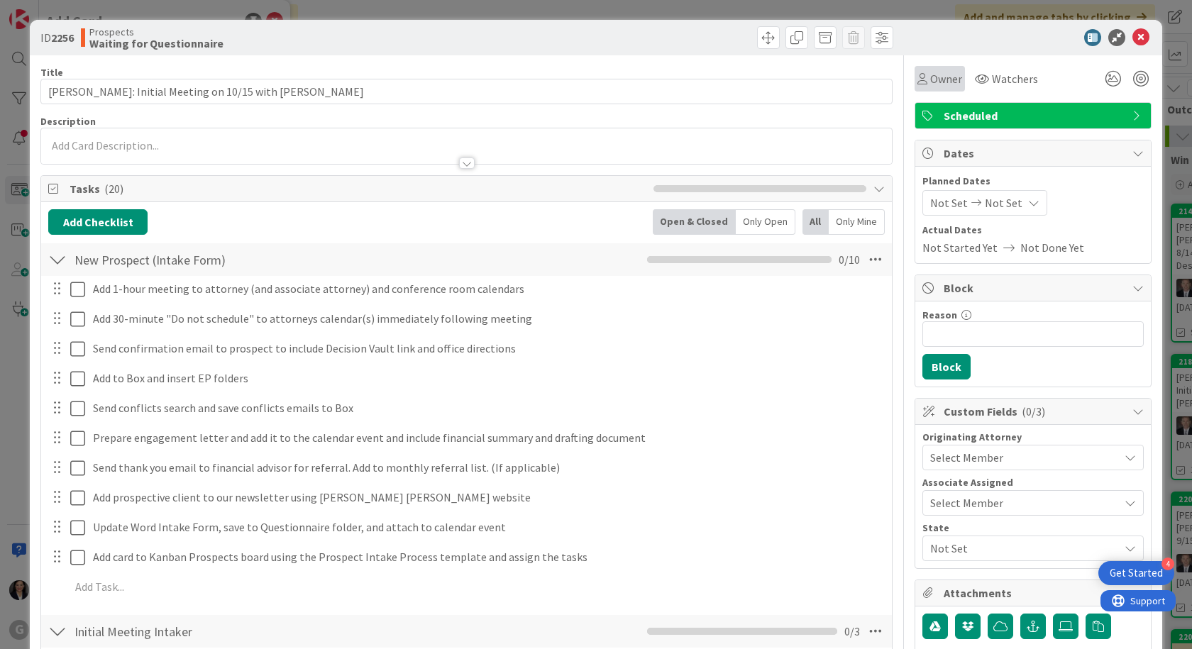
click at [930, 78] on span "Owner" at bounding box center [946, 78] width 32 height 17
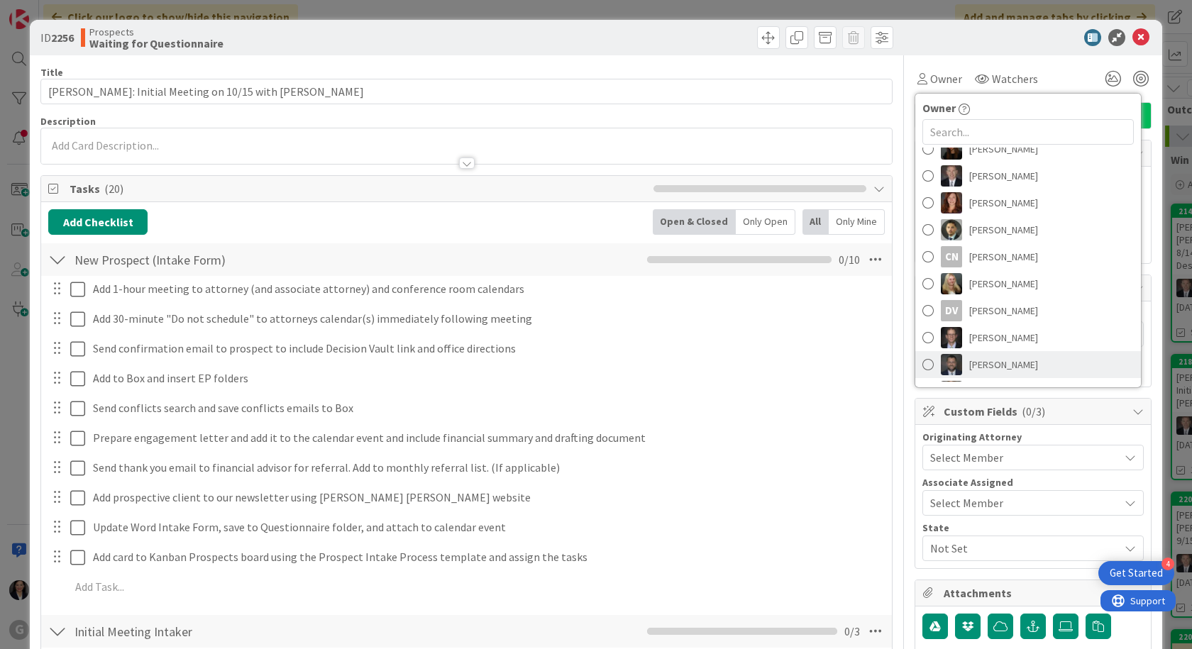
scroll to position [213, 0]
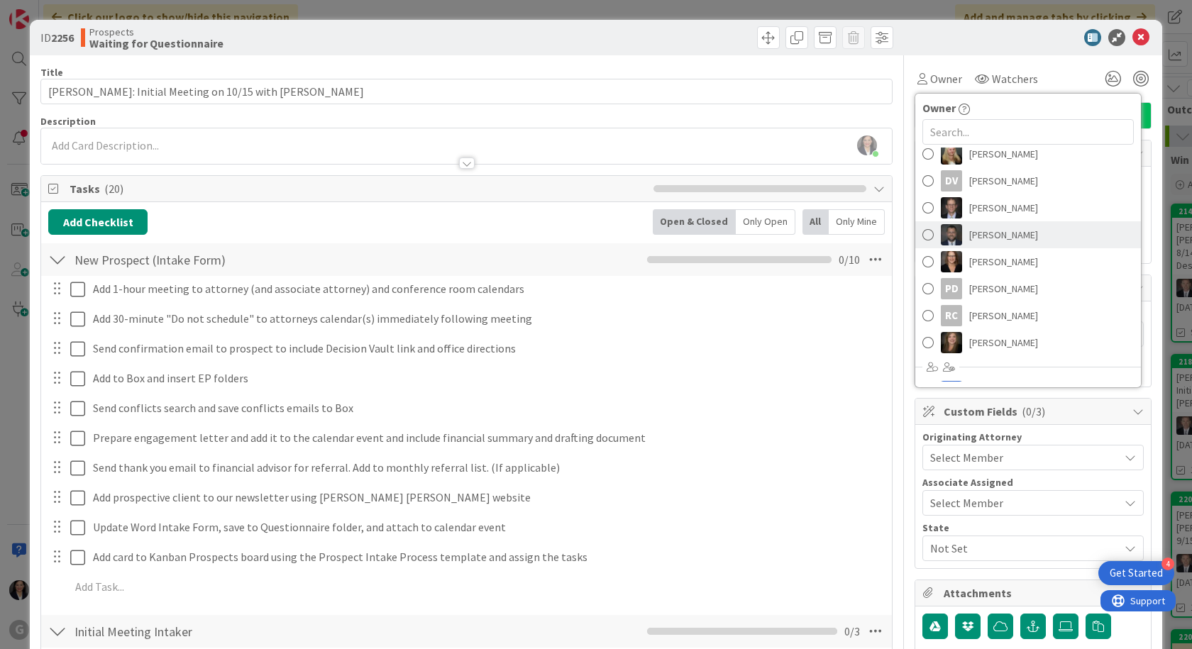
click at [976, 242] on span "[PERSON_NAME]" at bounding box center [1003, 234] width 69 height 21
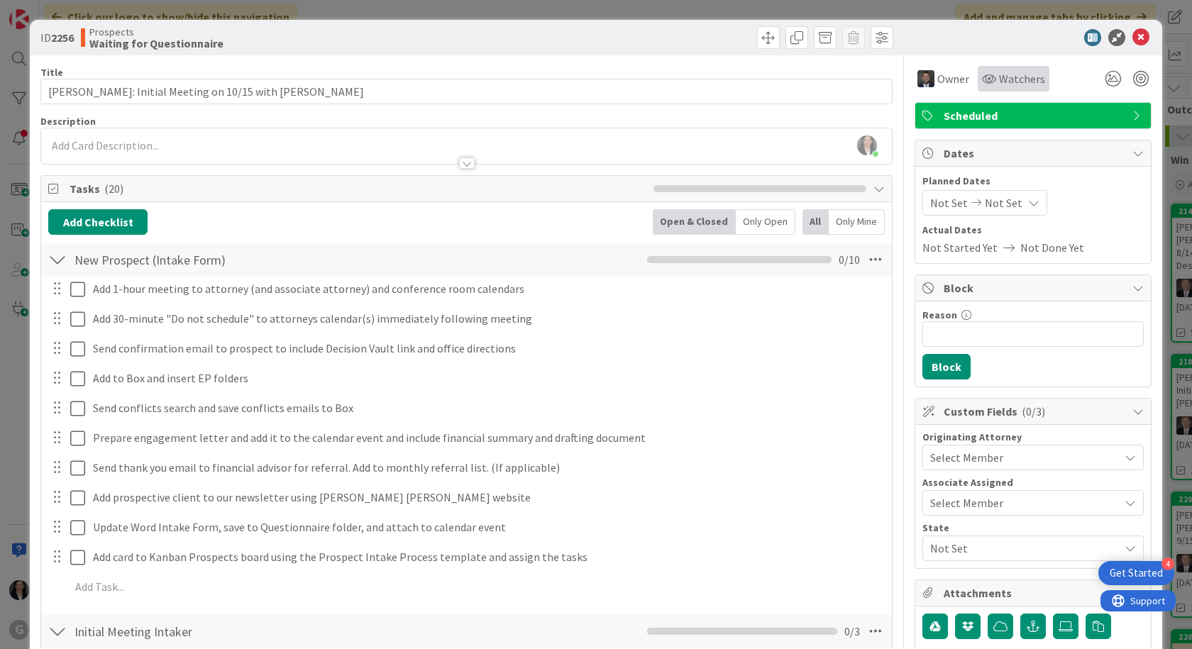
click at [1014, 68] on div "Watchers" at bounding box center [1014, 79] width 72 height 26
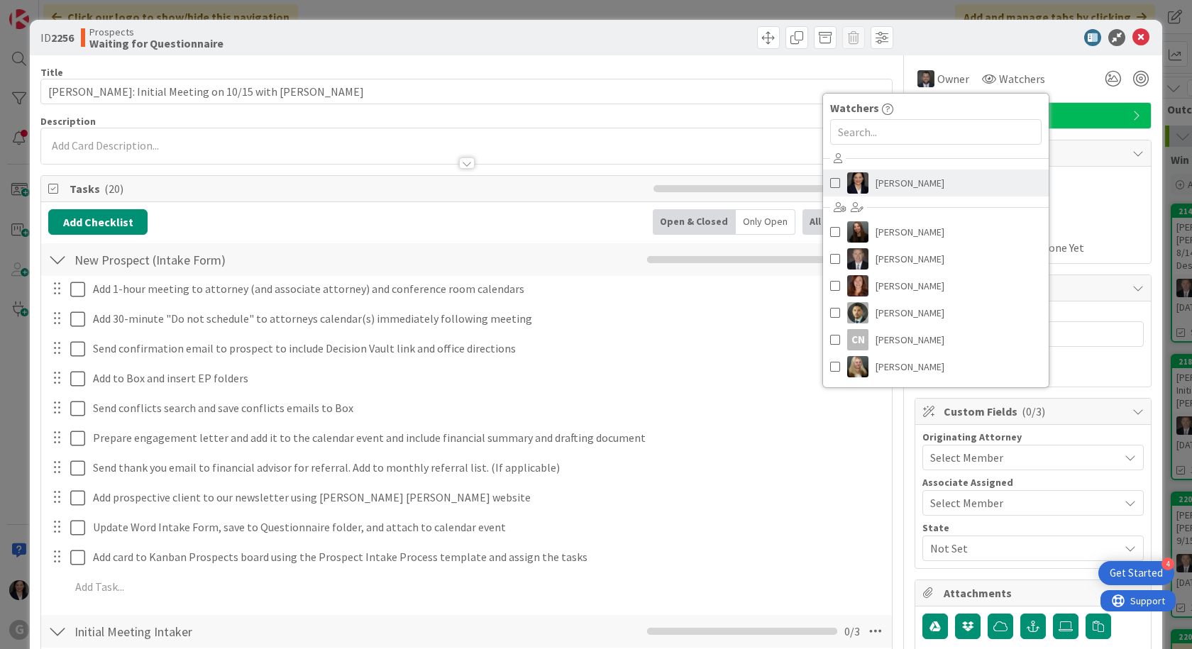
click at [927, 182] on link "[PERSON_NAME]" at bounding box center [936, 183] width 226 height 27
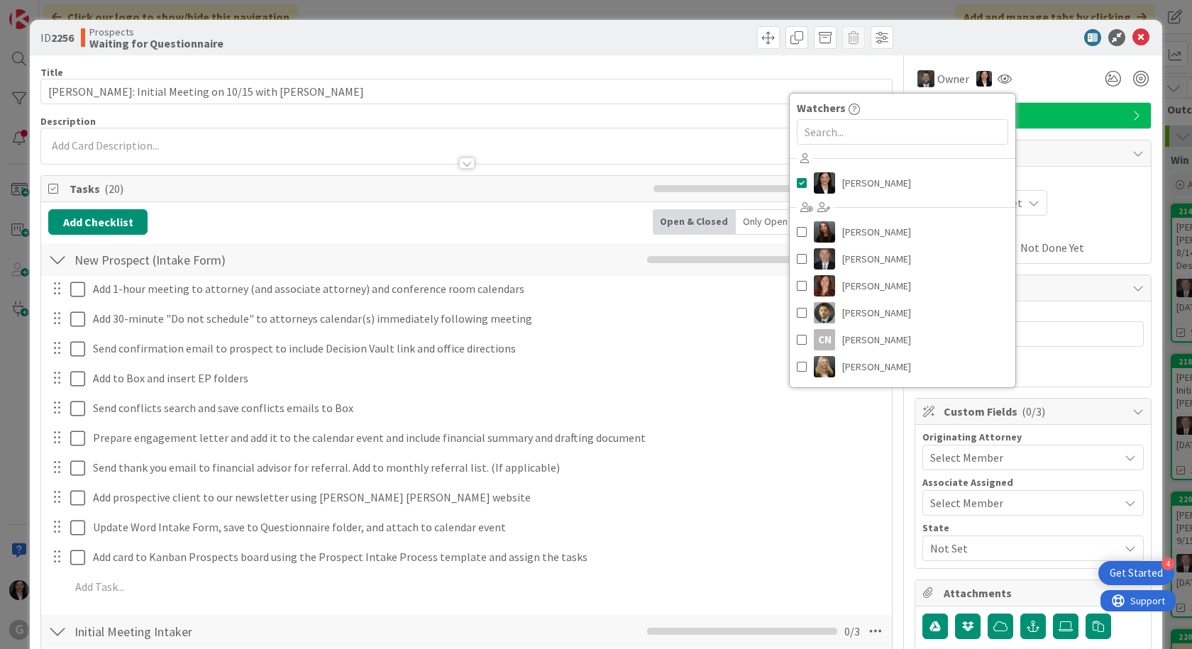
click at [1020, 77] on div "Owner Owner Remove Set as Watcher [PERSON_NAME] [PERSON_NAME] [PERSON_NAME] [PE…" at bounding box center [1033, 79] width 237 height 26
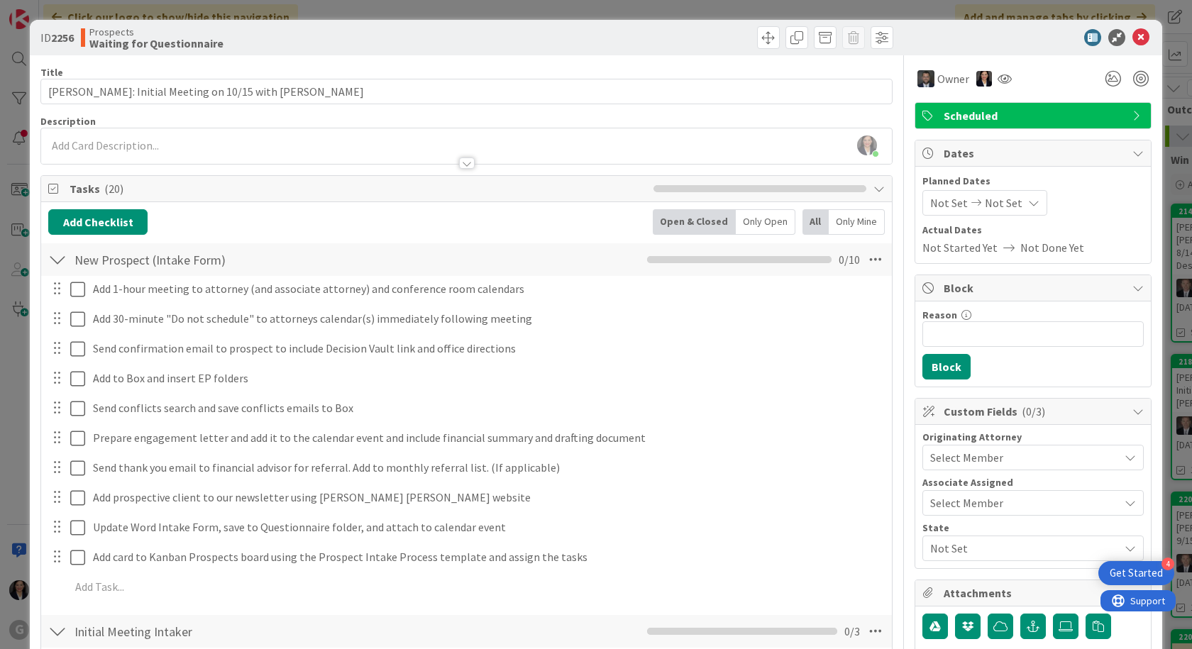
click at [943, 204] on span "Not Set" at bounding box center [949, 202] width 38 height 17
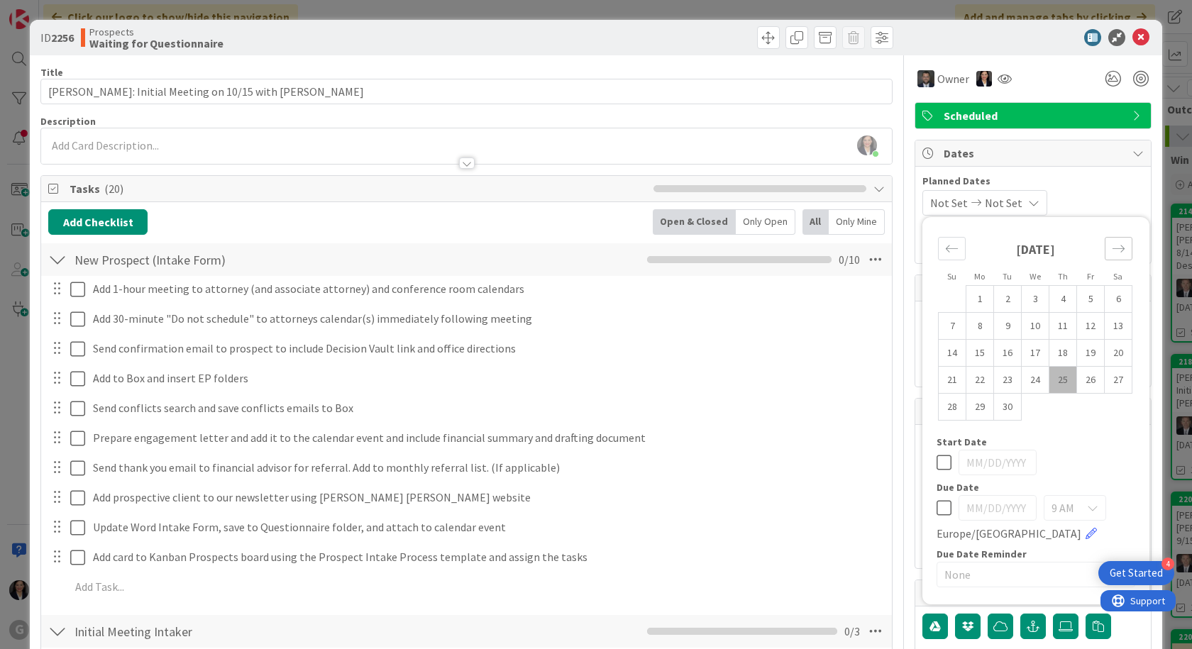
click at [1112, 248] on icon "Move forward to switch to the next month." at bounding box center [1118, 248] width 13 height 13
click at [1028, 358] on td "15" at bounding box center [1036, 353] width 28 height 27
type input "[DATE]"
click at [1061, 201] on div "[DATE] Not Set Su Mo Tu We Th Fr Sa [DATE] 1 2 3 4 5 6 7 8 9 10 11 12 13 14 15 …" at bounding box center [1032, 203] width 221 height 26
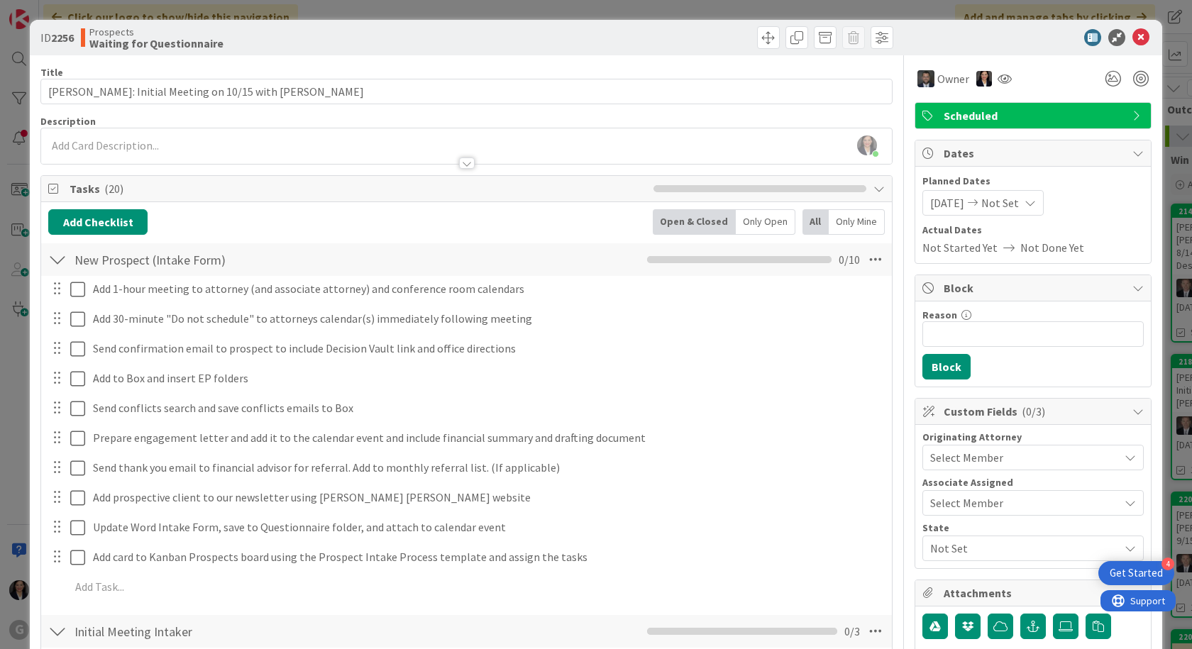
scroll to position [71, 0]
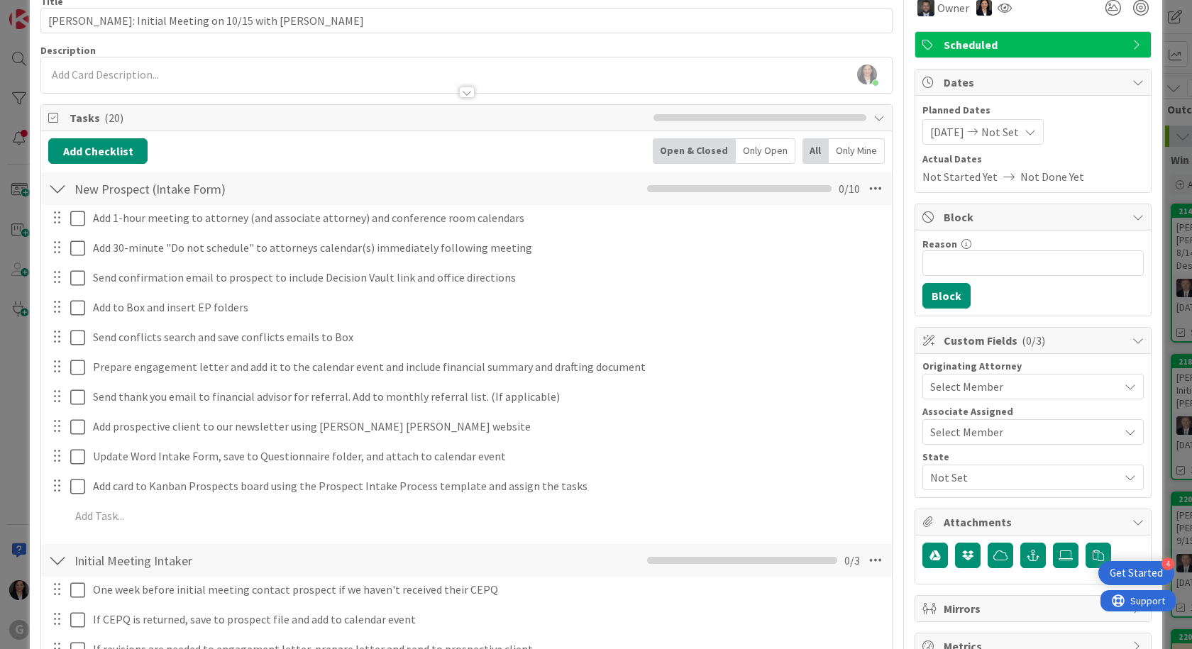
click at [1006, 381] on div "Select Member" at bounding box center [1024, 386] width 189 height 17
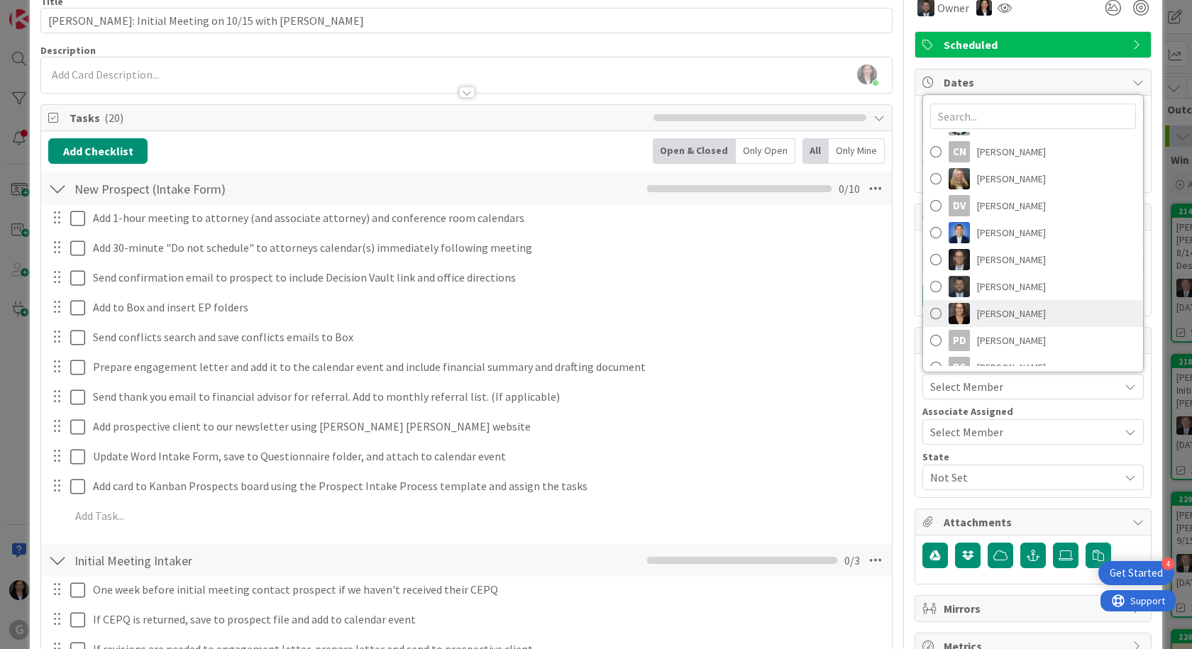
scroll to position [142, 0]
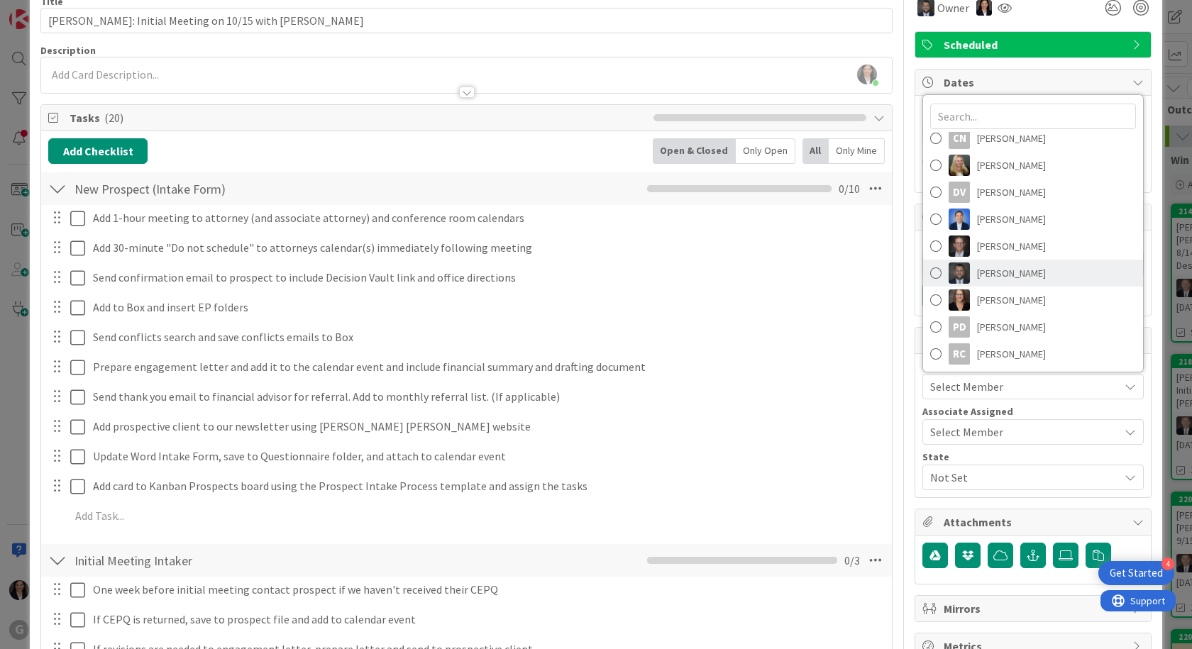
click at [991, 277] on span "[PERSON_NAME]" at bounding box center [1011, 273] width 69 height 21
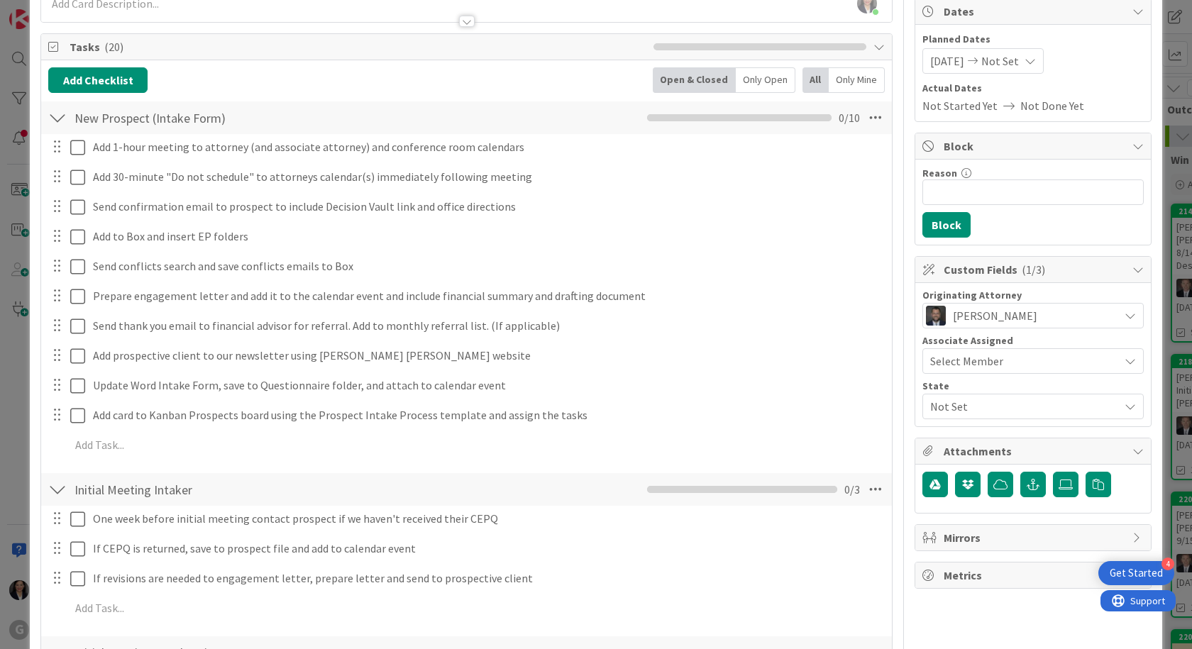
click at [973, 403] on span "Not Set" at bounding box center [1024, 406] width 189 height 17
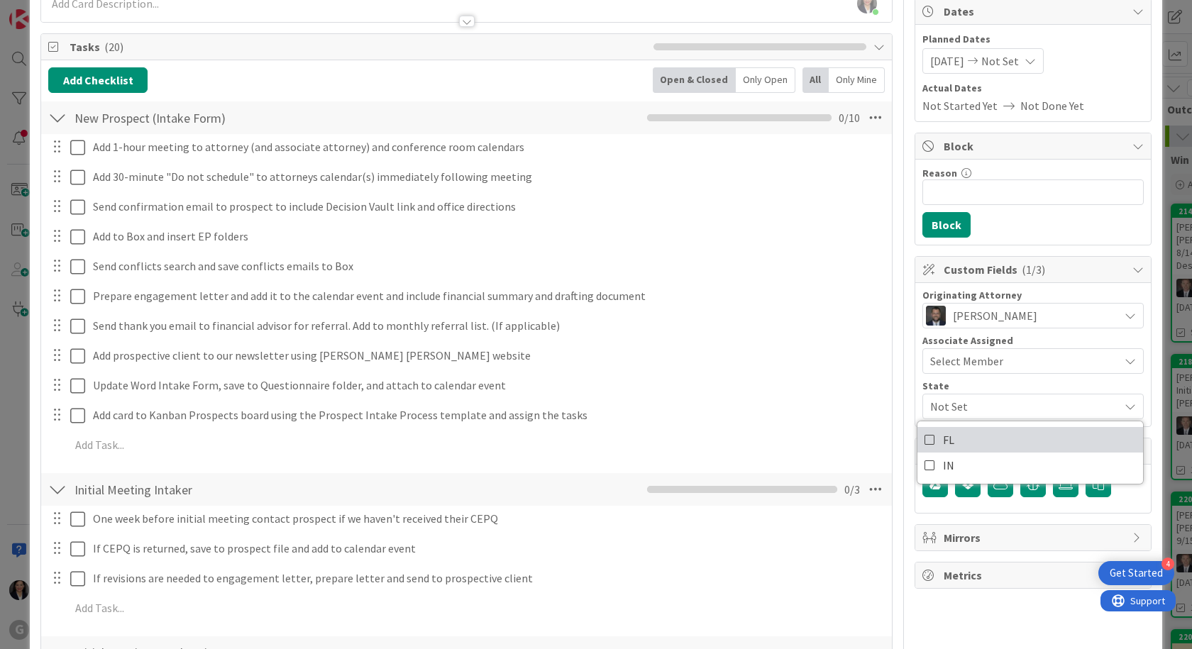
click at [951, 445] on link "FL" at bounding box center [1030, 440] width 226 height 26
click at [1031, 416] on div "FL" at bounding box center [1032, 407] width 221 height 26
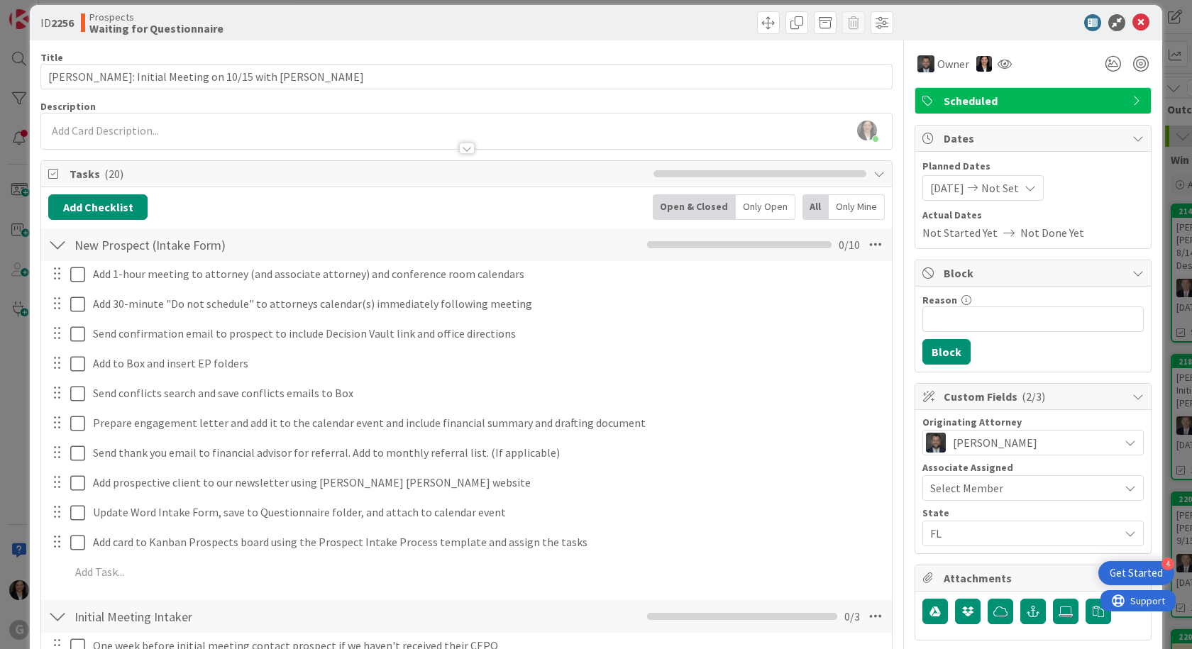
scroll to position [0, 0]
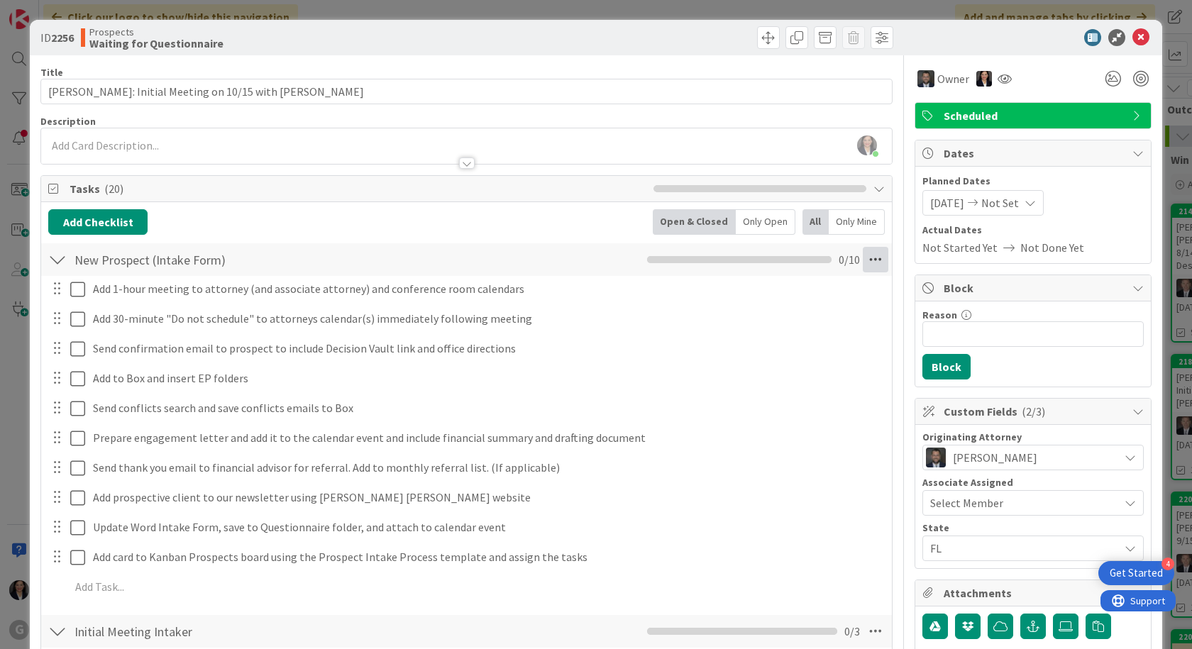
click at [867, 262] on icon at bounding box center [876, 260] width 26 height 26
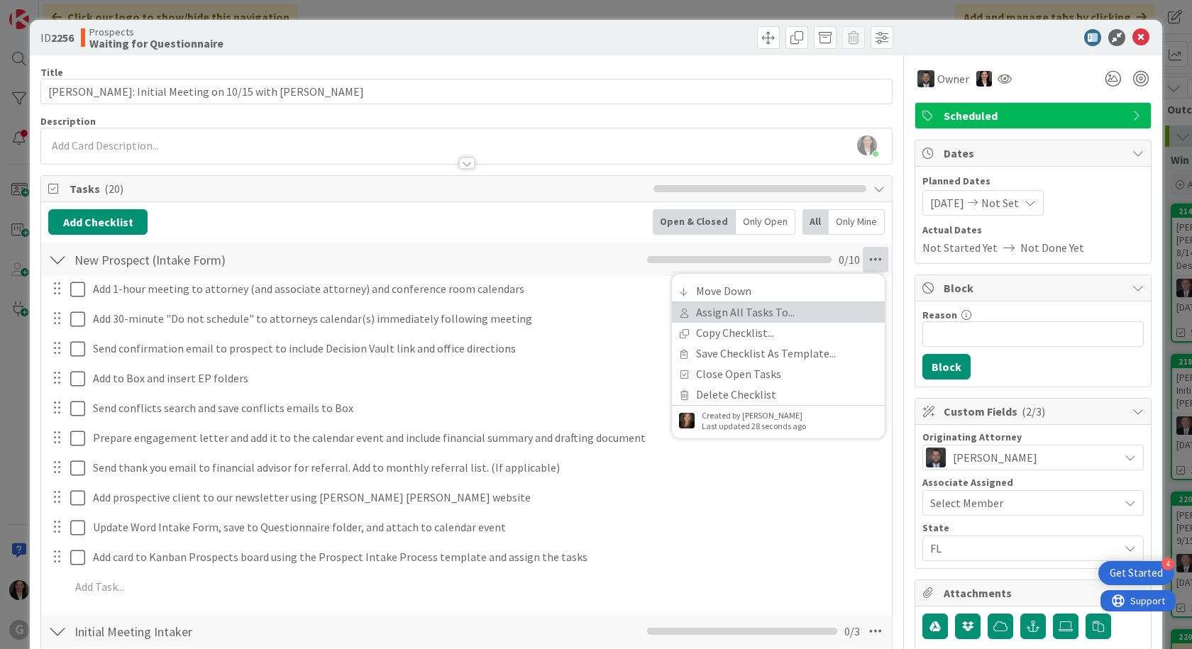
click at [778, 313] on link "Assign All Tasks To..." at bounding box center [778, 312] width 213 height 21
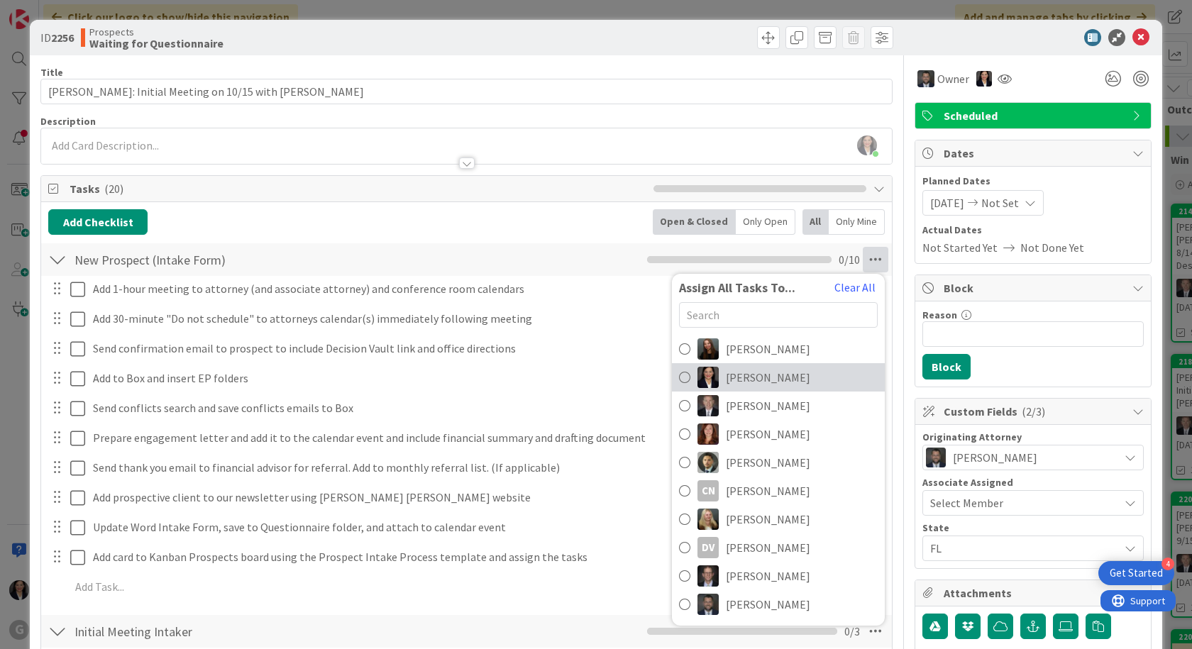
click at [771, 384] on span "[PERSON_NAME]" at bounding box center [768, 377] width 84 height 17
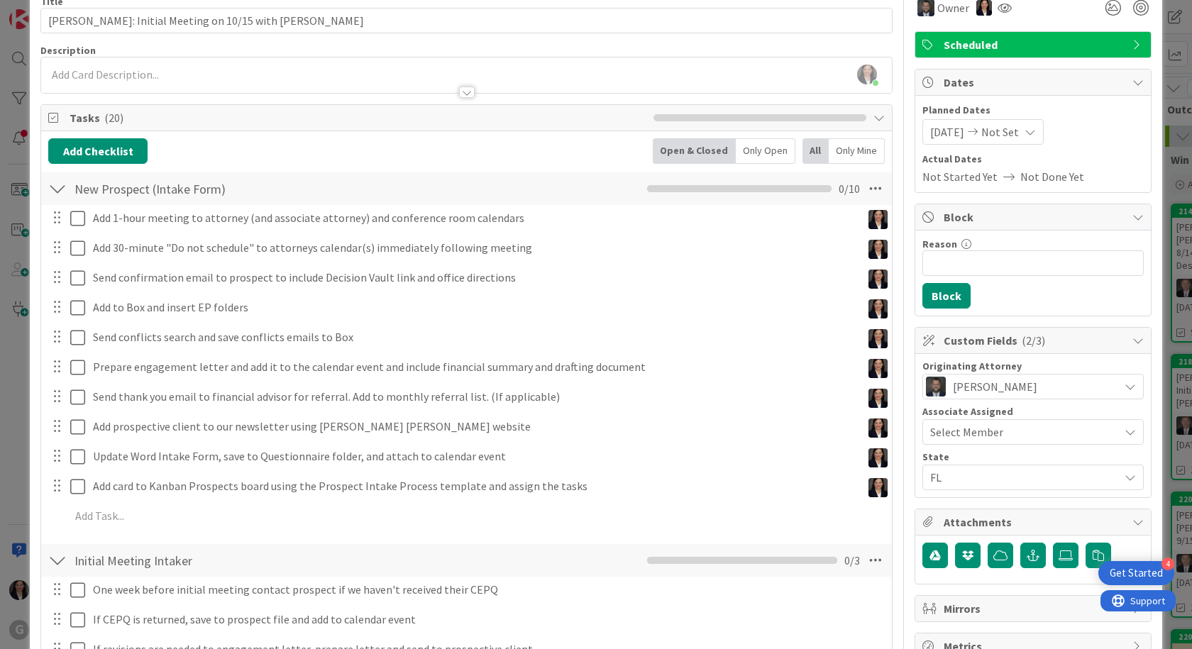
scroll to position [213, 0]
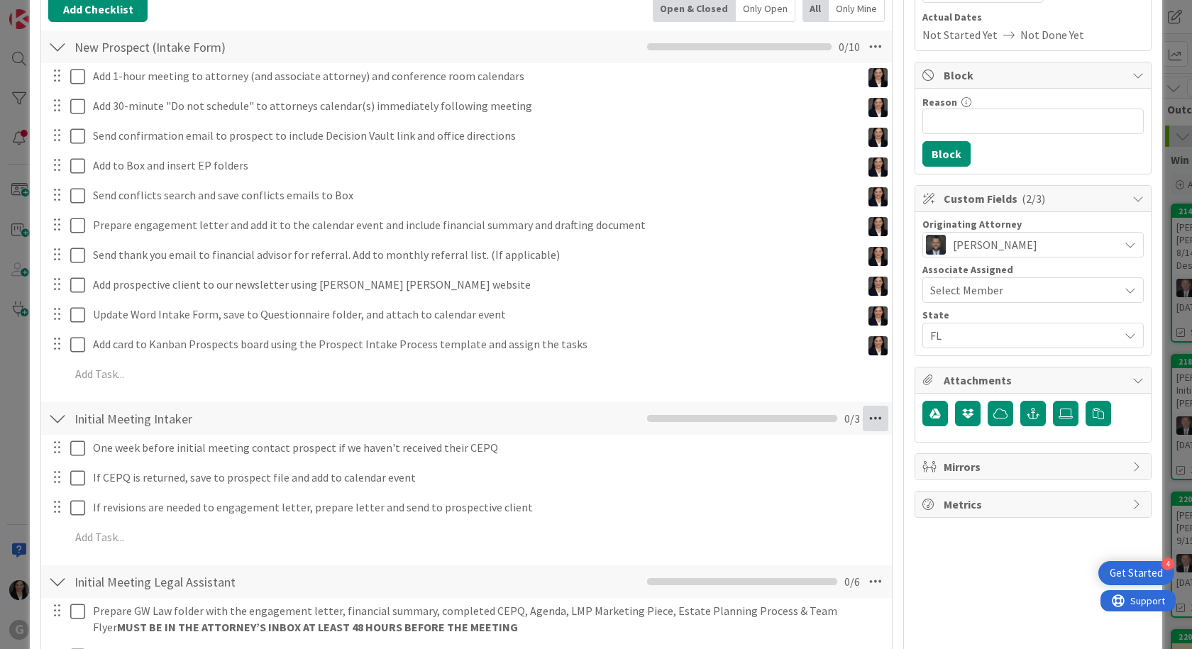
click at [871, 424] on icon at bounding box center [876, 419] width 26 height 26
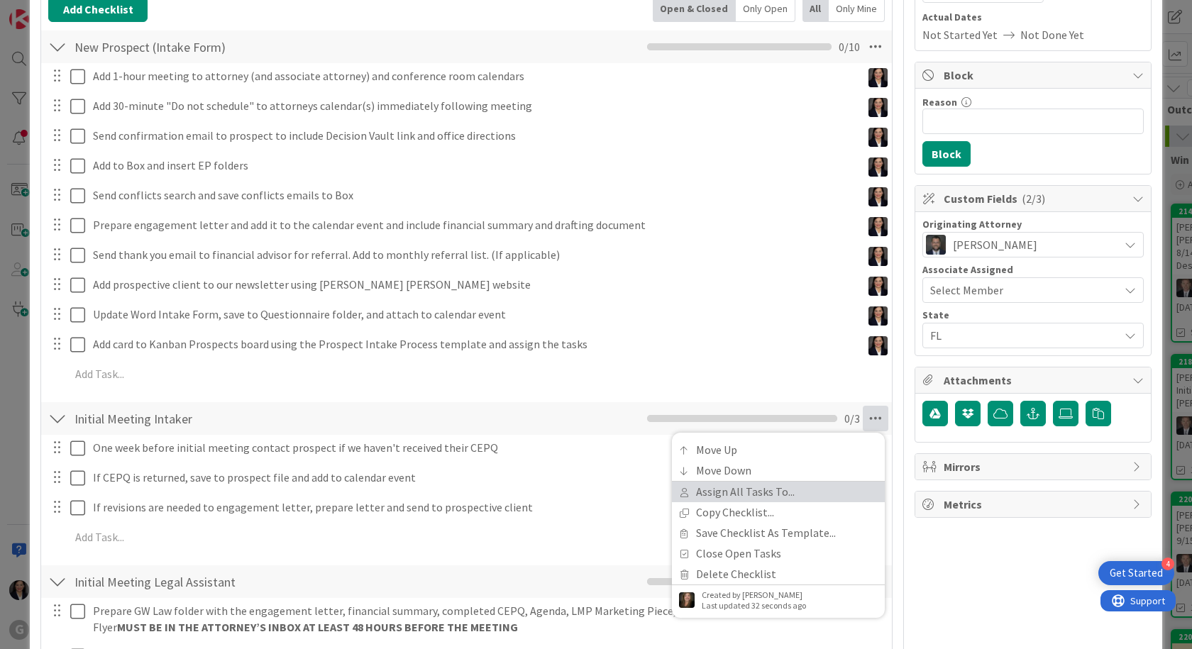
click at [736, 492] on link "Assign All Tasks To..." at bounding box center [778, 492] width 213 height 21
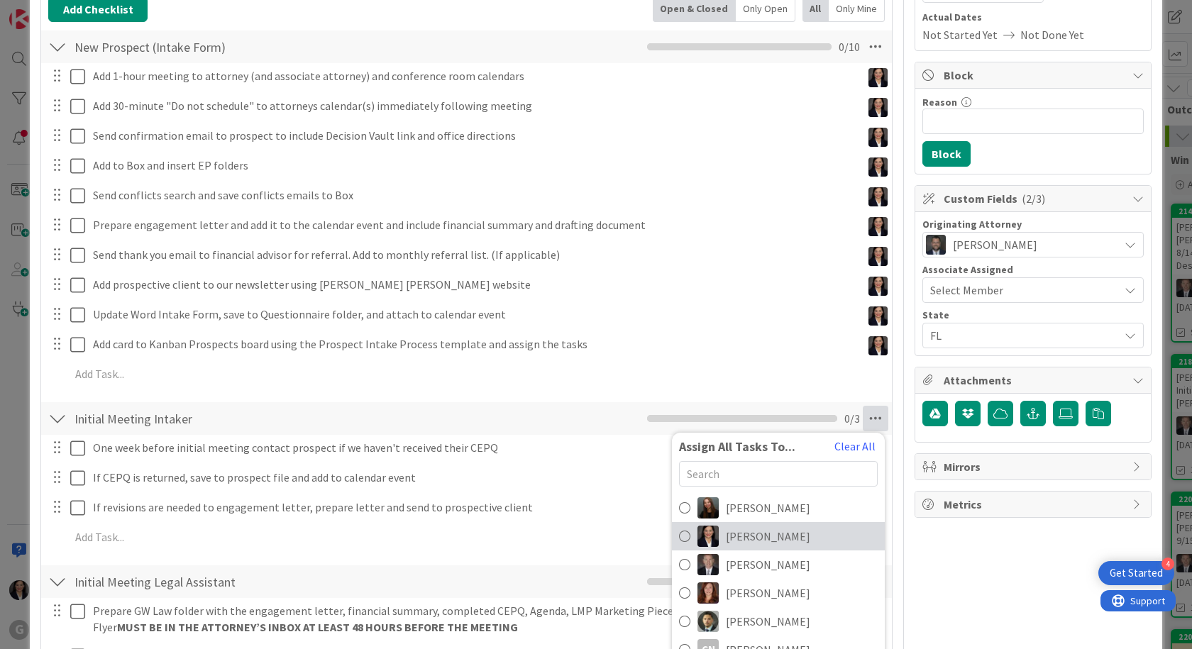
click at [755, 537] on span "[PERSON_NAME]" at bounding box center [768, 536] width 84 height 17
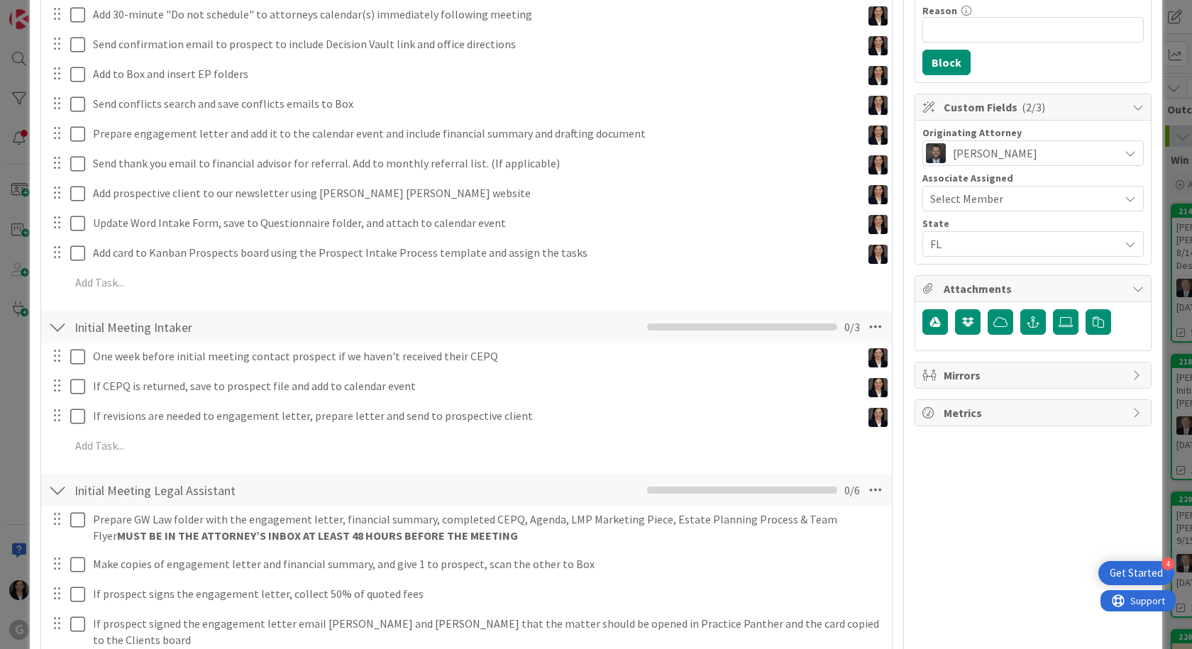
scroll to position [355, 0]
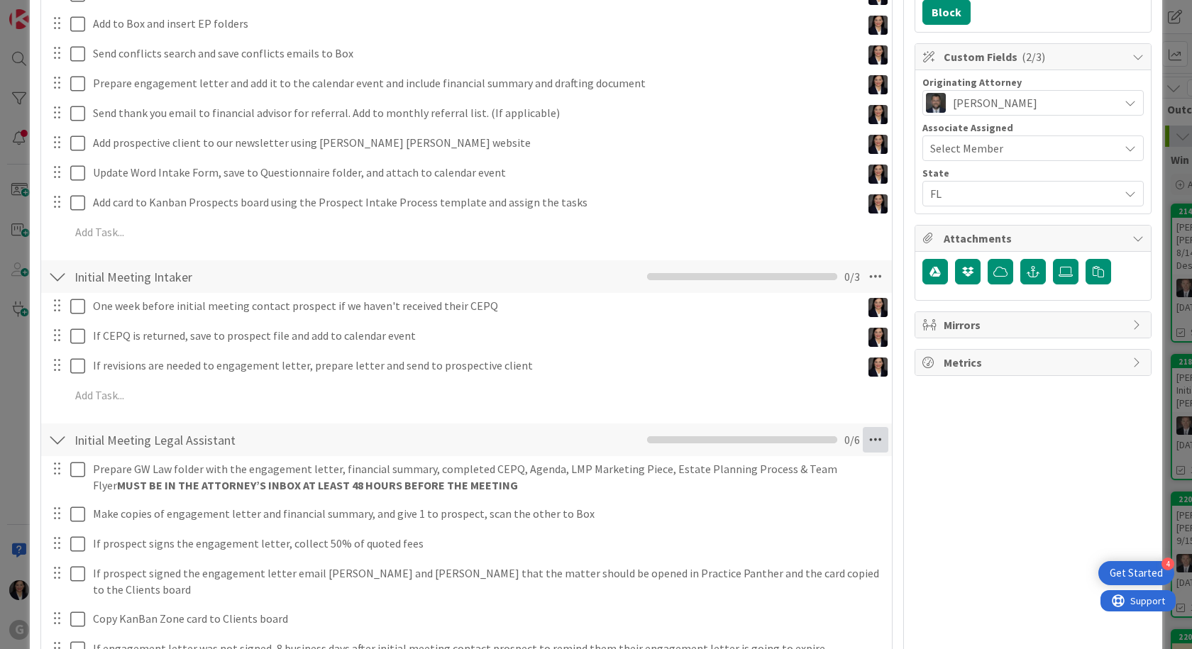
click at [866, 441] on icon at bounding box center [876, 440] width 26 height 26
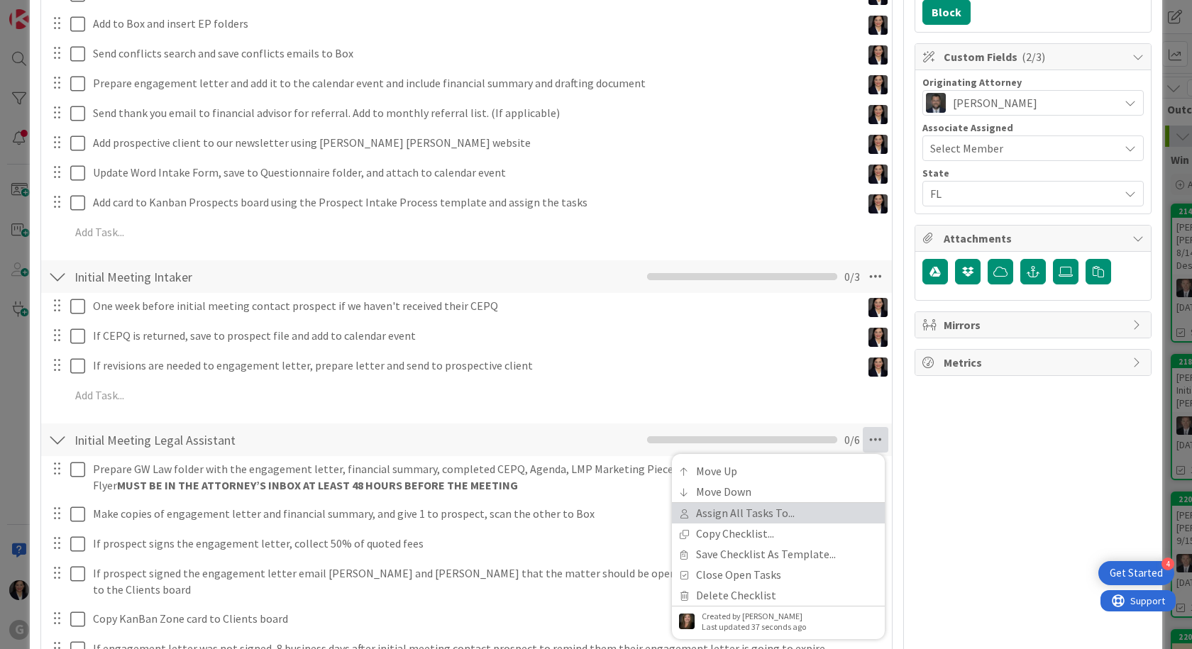
click at [815, 518] on link "Assign All Tasks To..." at bounding box center [778, 513] width 213 height 21
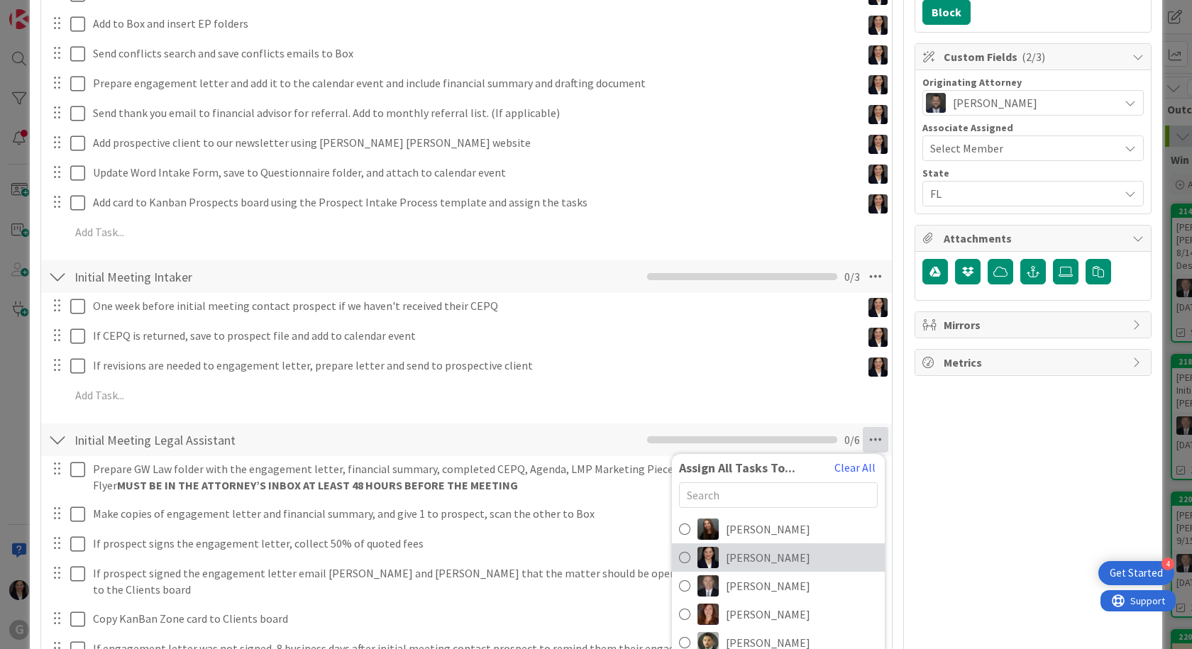
click at [758, 565] on span "[PERSON_NAME]" at bounding box center [768, 557] width 84 height 17
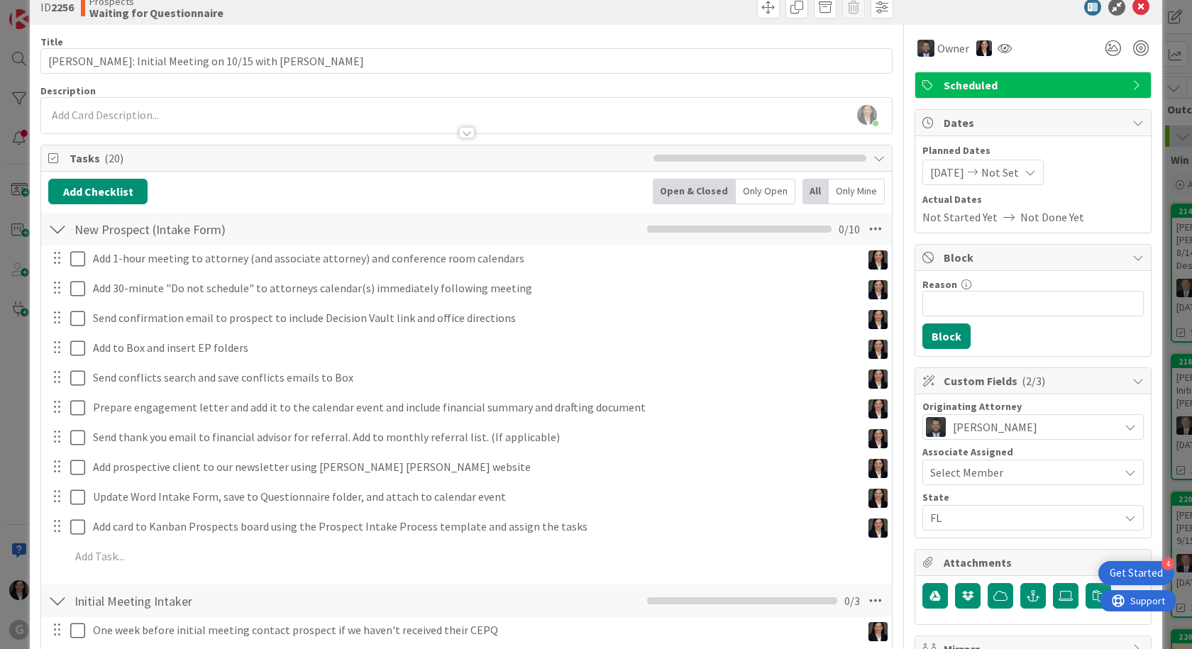
scroll to position [0, 0]
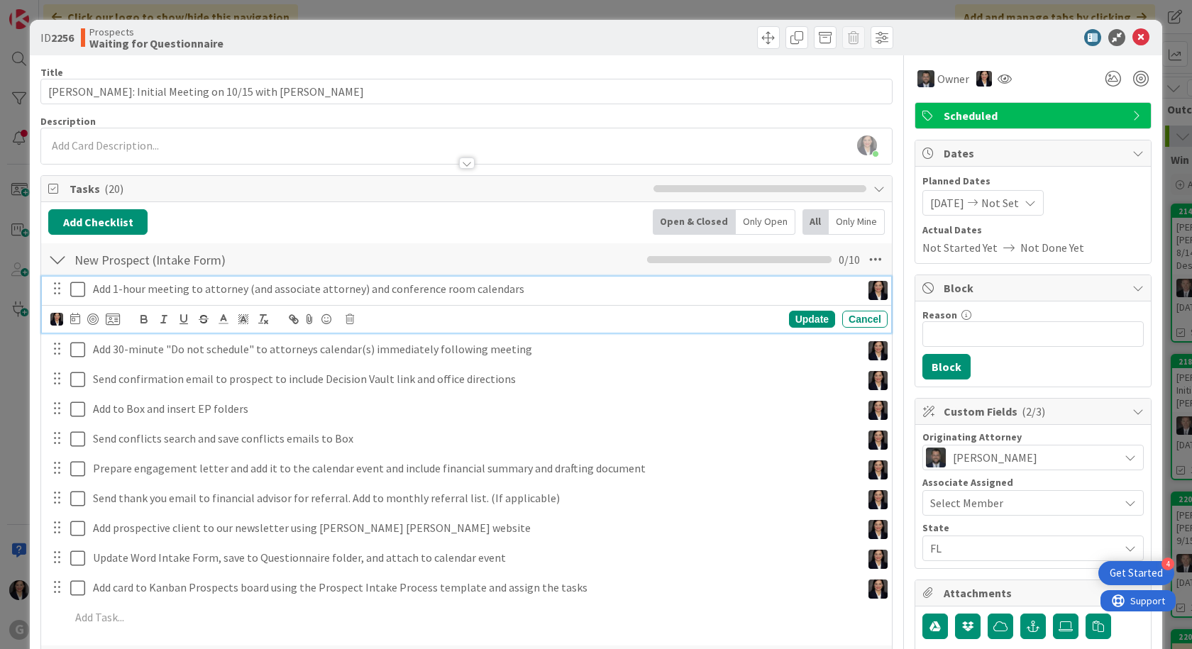
click at [74, 292] on icon at bounding box center [77, 289] width 15 height 17
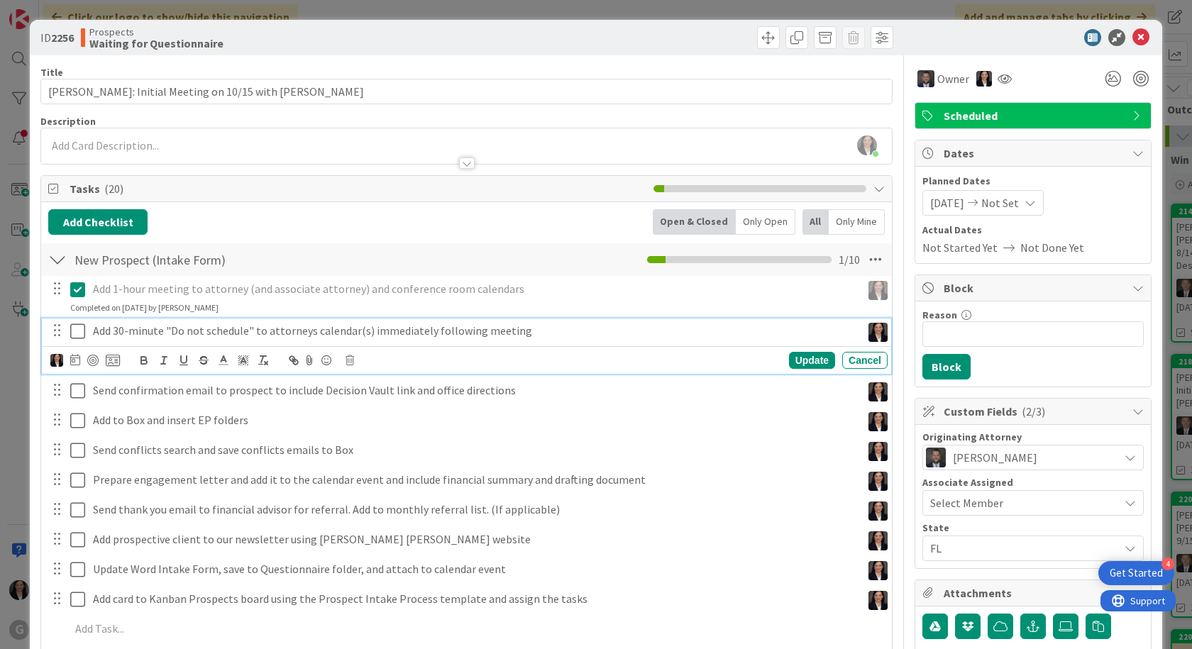
click at [74, 330] on icon at bounding box center [77, 331] width 15 height 17
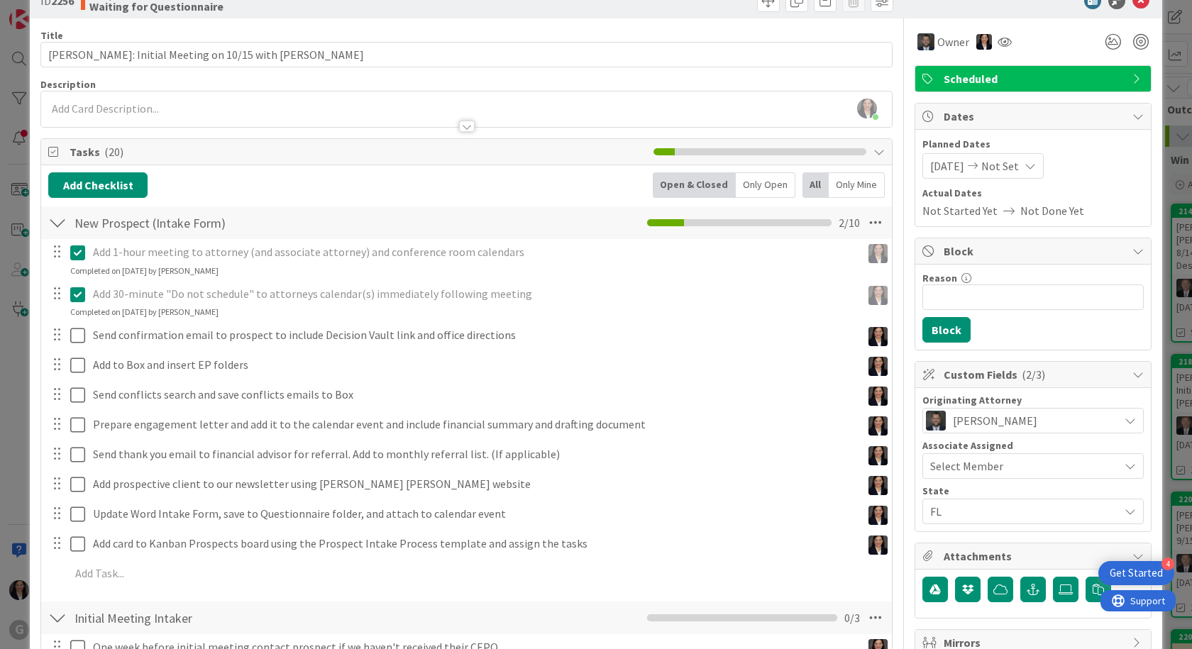
scroll to position [71, 0]
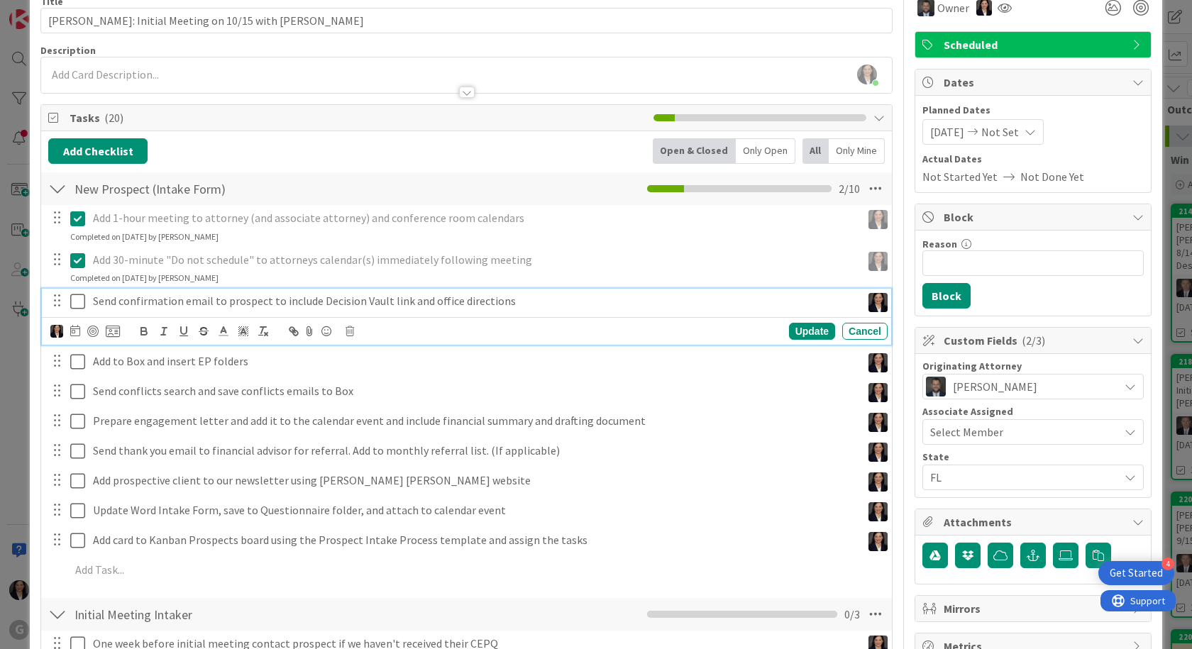
click at [84, 306] on icon at bounding box center [77, 301] width 15 height 17
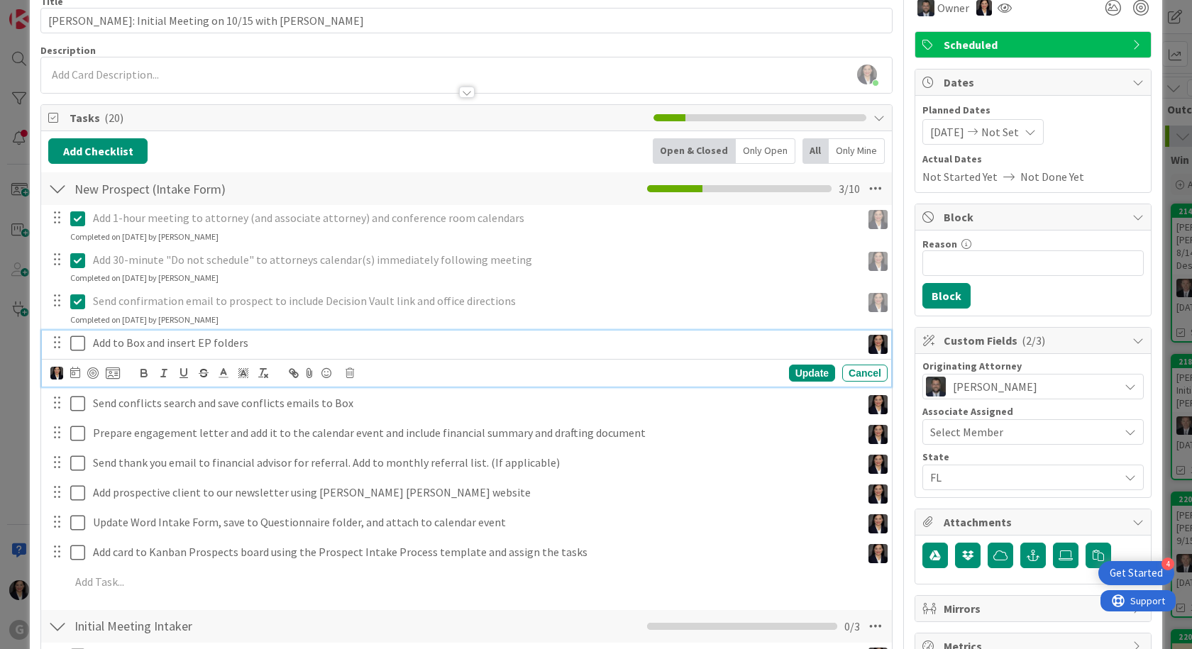
click at [72, 341] on icon at bounding box center [77, 343] width 15 height 17
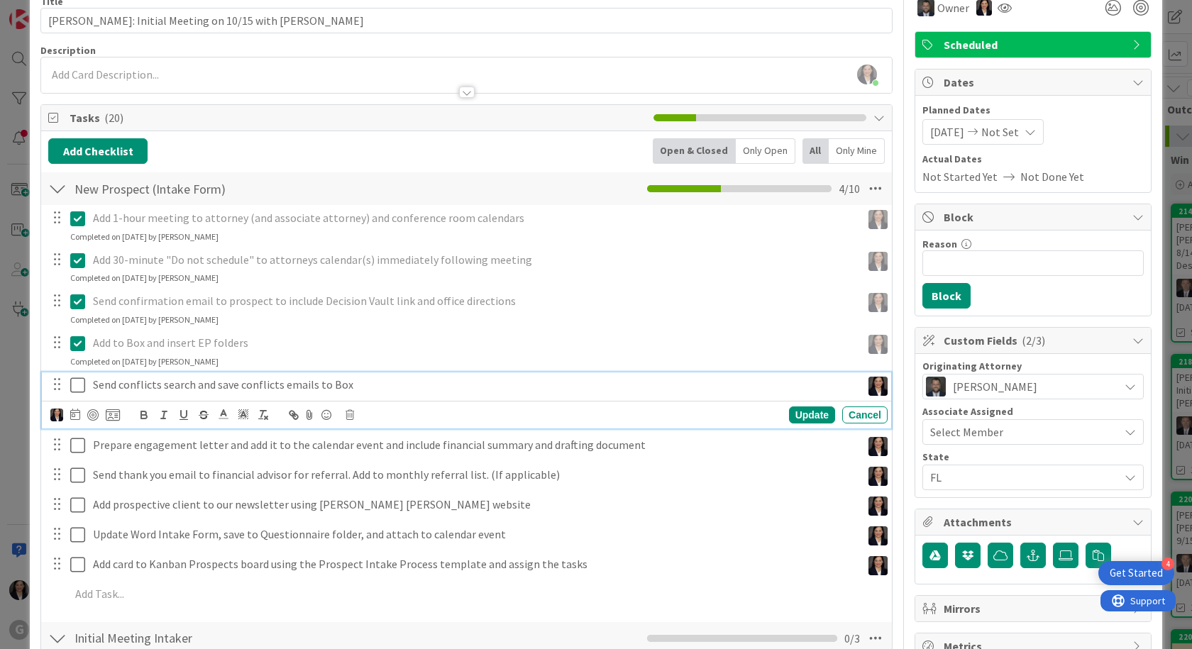
click at [84, 377] on icon at bounding box center [77, 385] width 15 height 17
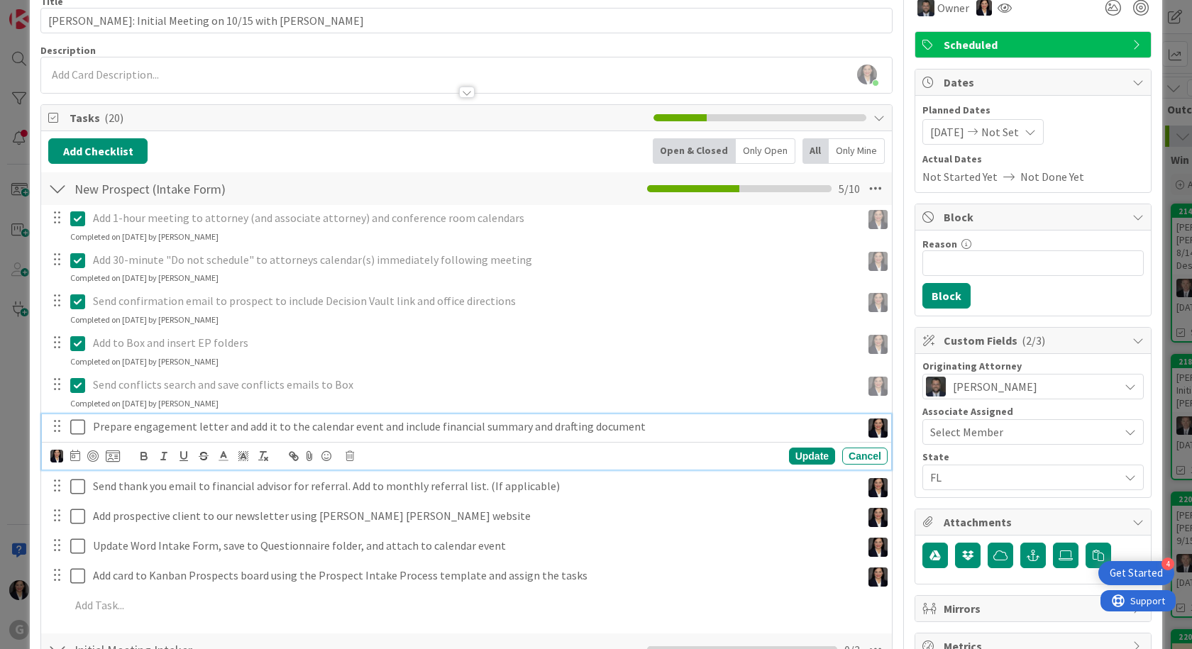
click at [72, 423] on icon at bounding box center [77, 427] width 15 height 17
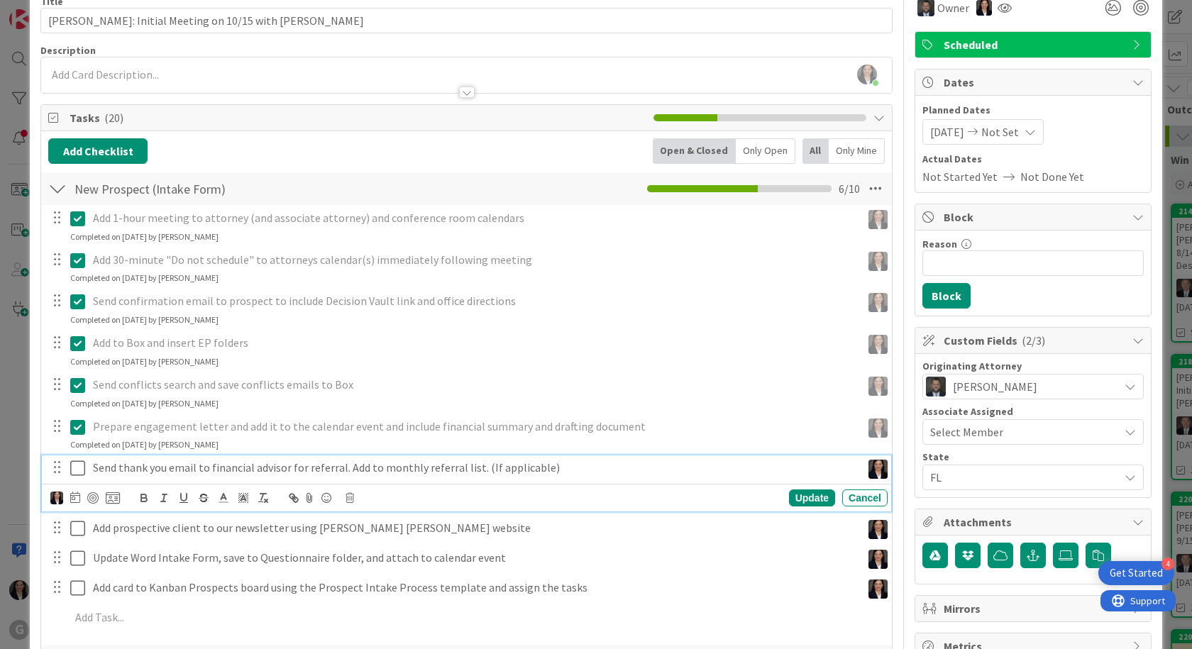
click at [72, 467] on icon at bounding box center [77, 468] width 15 height 17
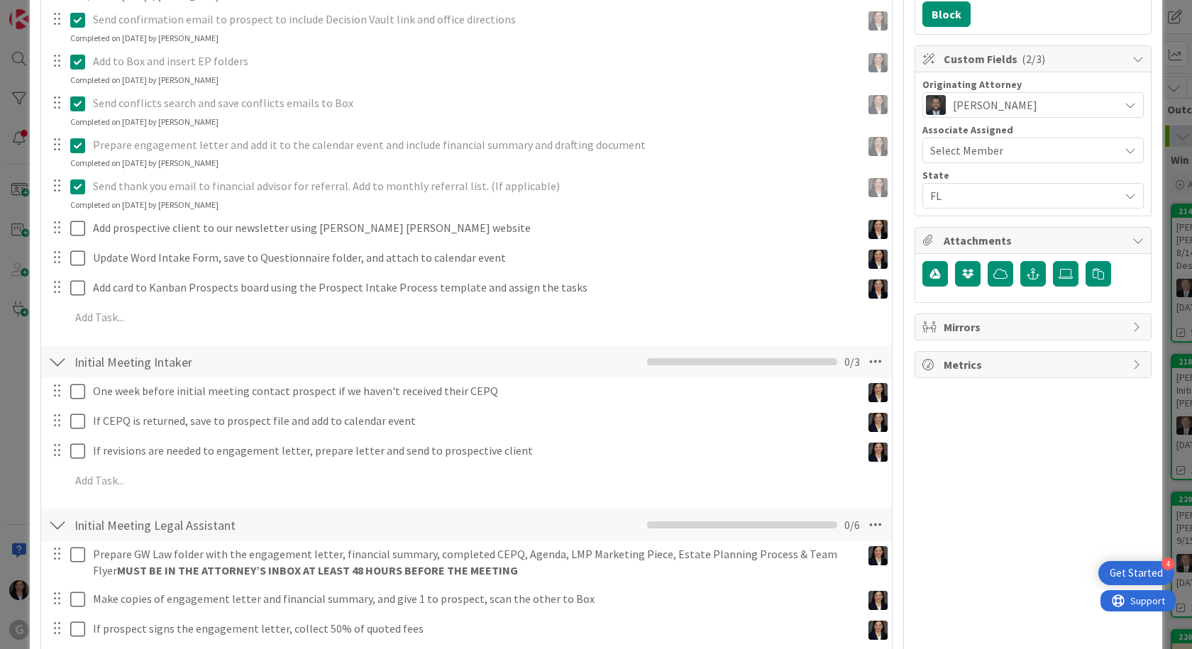
scroll to position [355, 0]
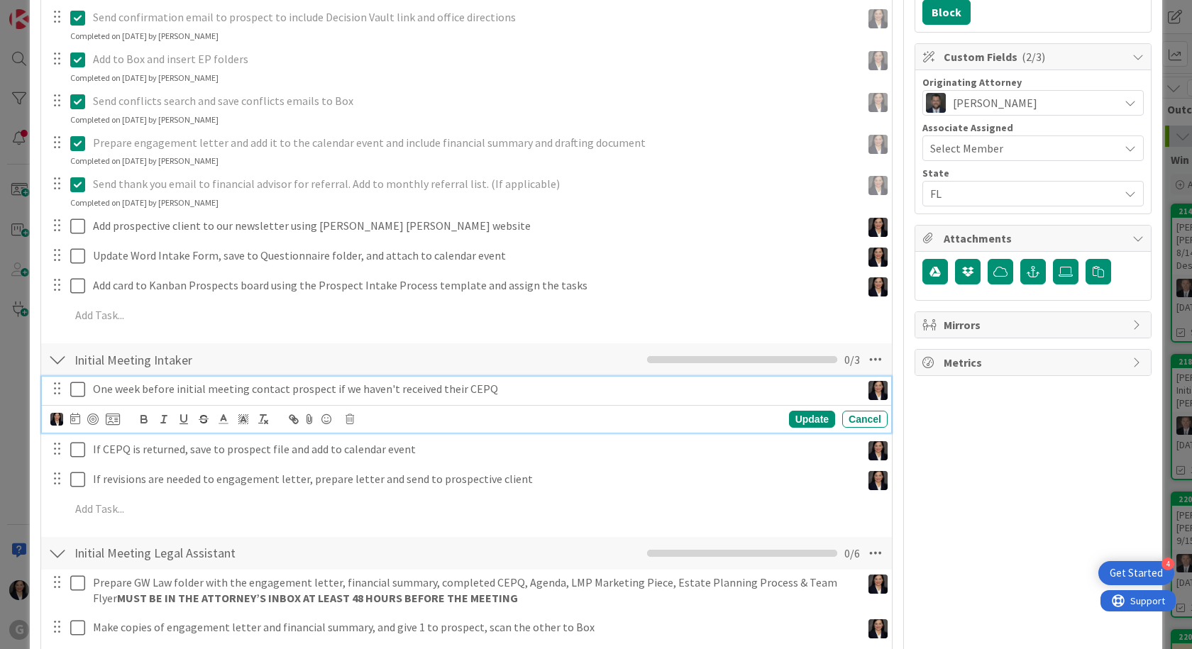
click at [130, 392] on p "One week before initial meeting contact prospect if we haven't received their C…" at bounding box center [474, 389] width 763 height 16
click at [77, 419] on icon at bounding box center [75, 418] width 10 height 11
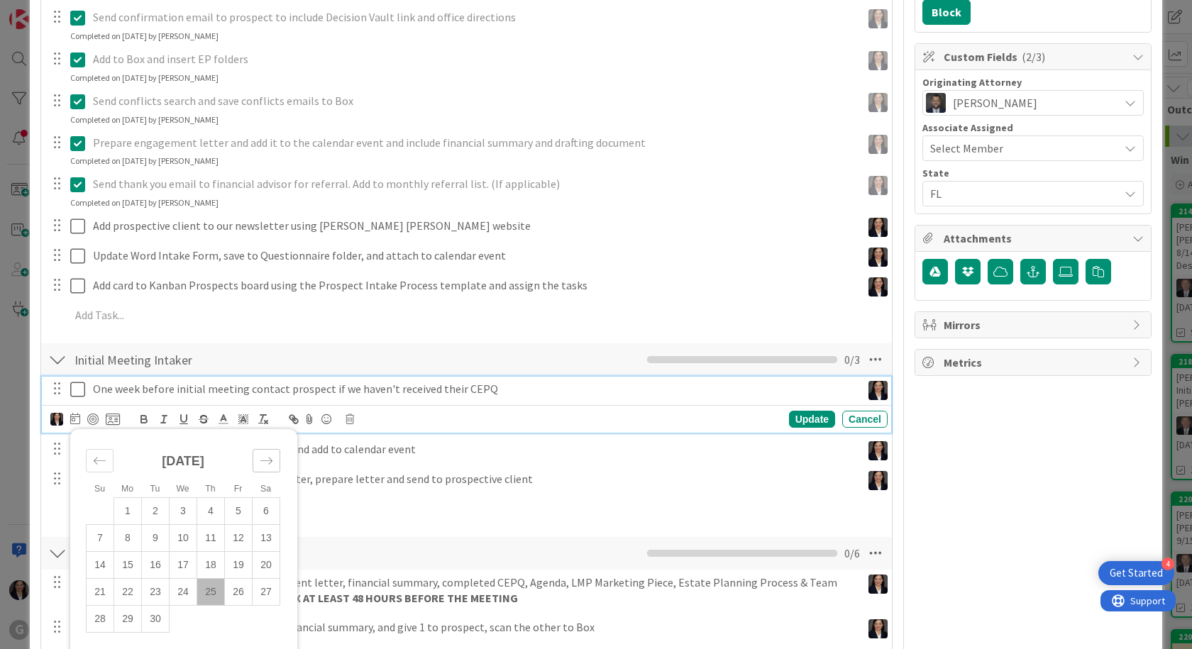
click at [270, 463] on icon "Move forward to switch to the next month." at bounding box center [266, 460] width 12 height 7
click at [177, 544] on td "8" at bounding box center [184, 537] width 28 height 27
type input "[DATE]"
click at [800, 420] on div "Update" at bounding box center [812, 419] width 46 height 17
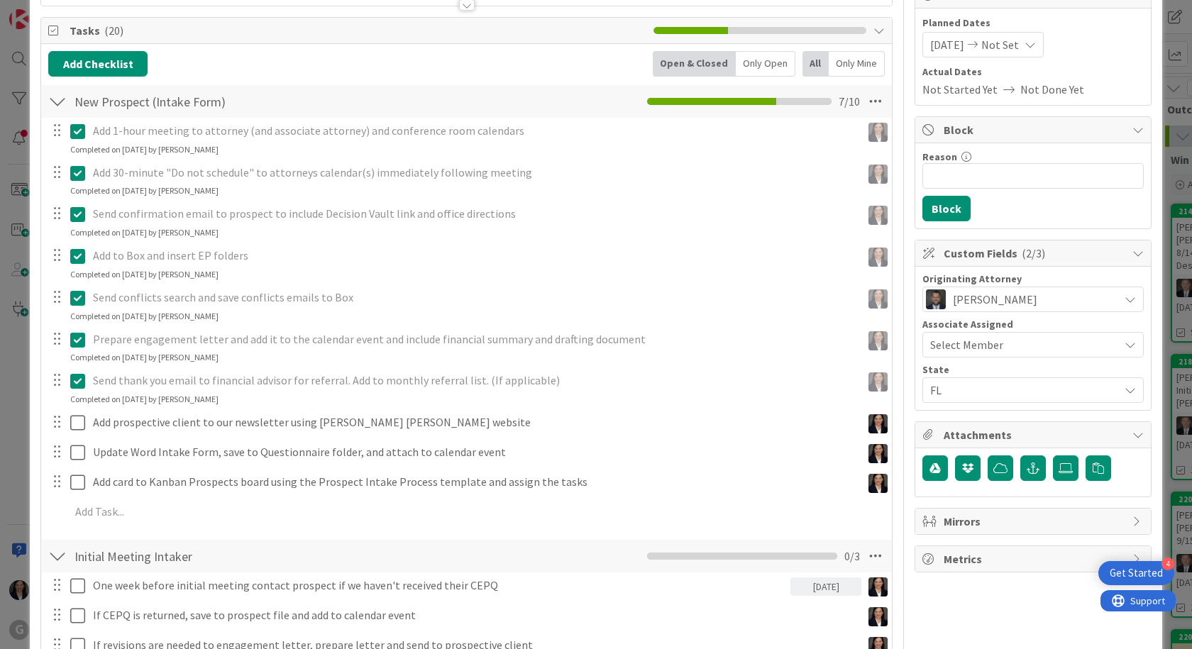
scroll to position [0, 0]
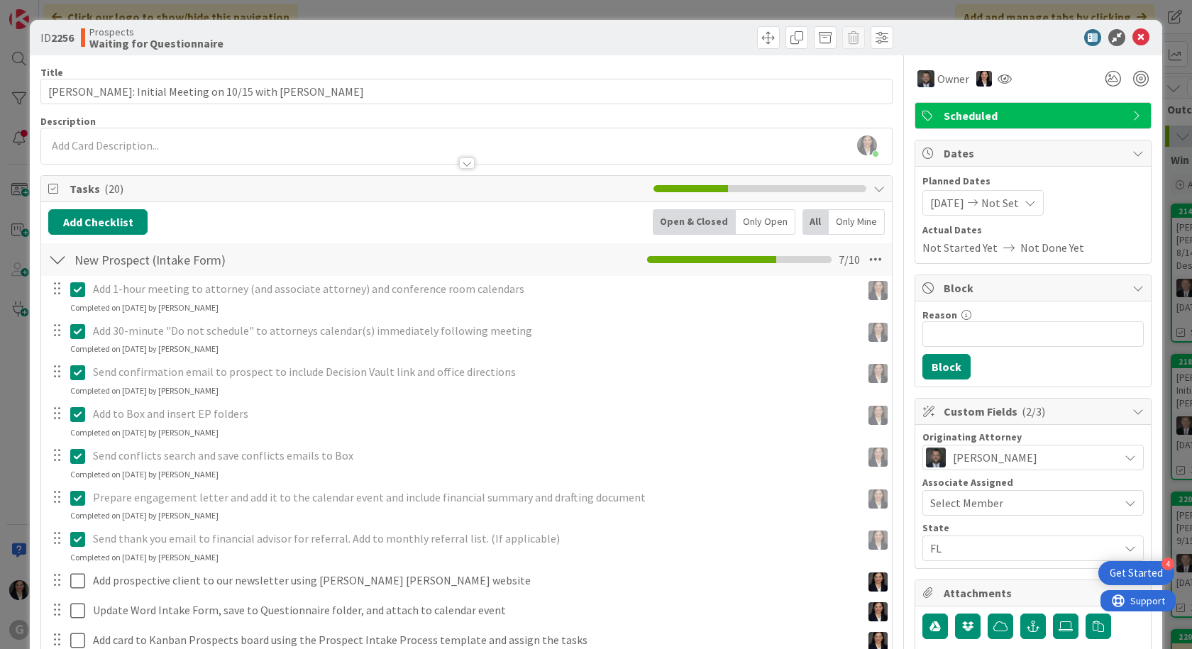
click at [1139, 40] on div at bounding box center [1025, 37] width 251 height 17
click at [1132, 43] on icon at bounding box center [1140, 37] width 17 height 17
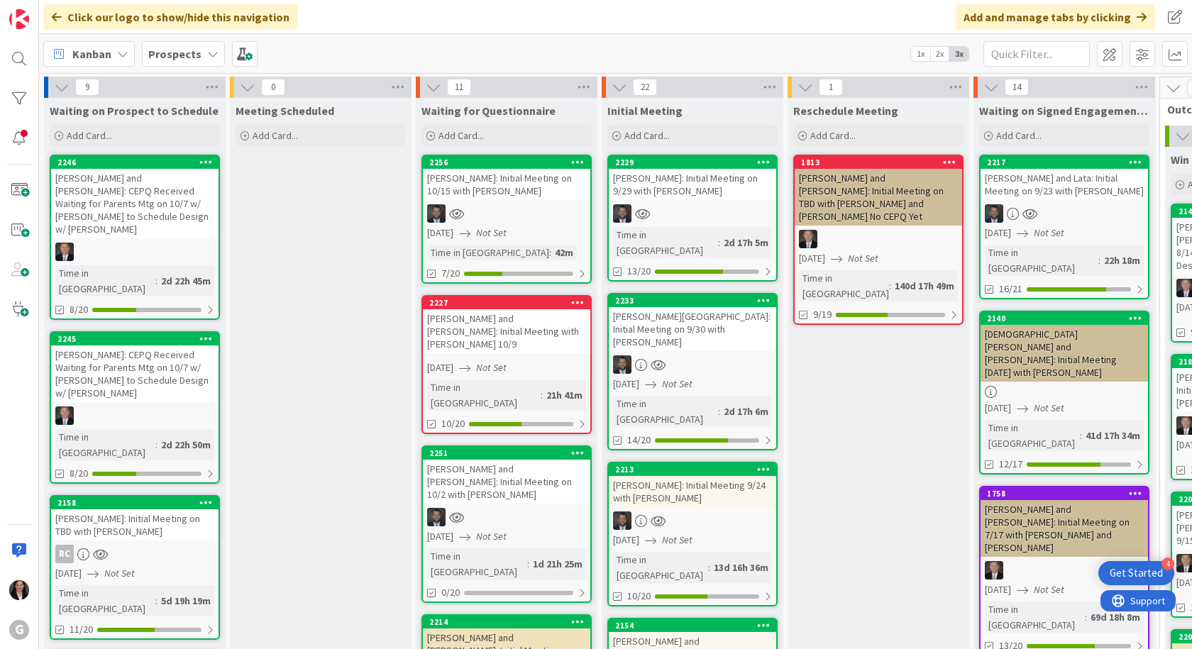
click at [102, 57] on span "Kanban" at bounding box center [91, 53] width 39 height 17
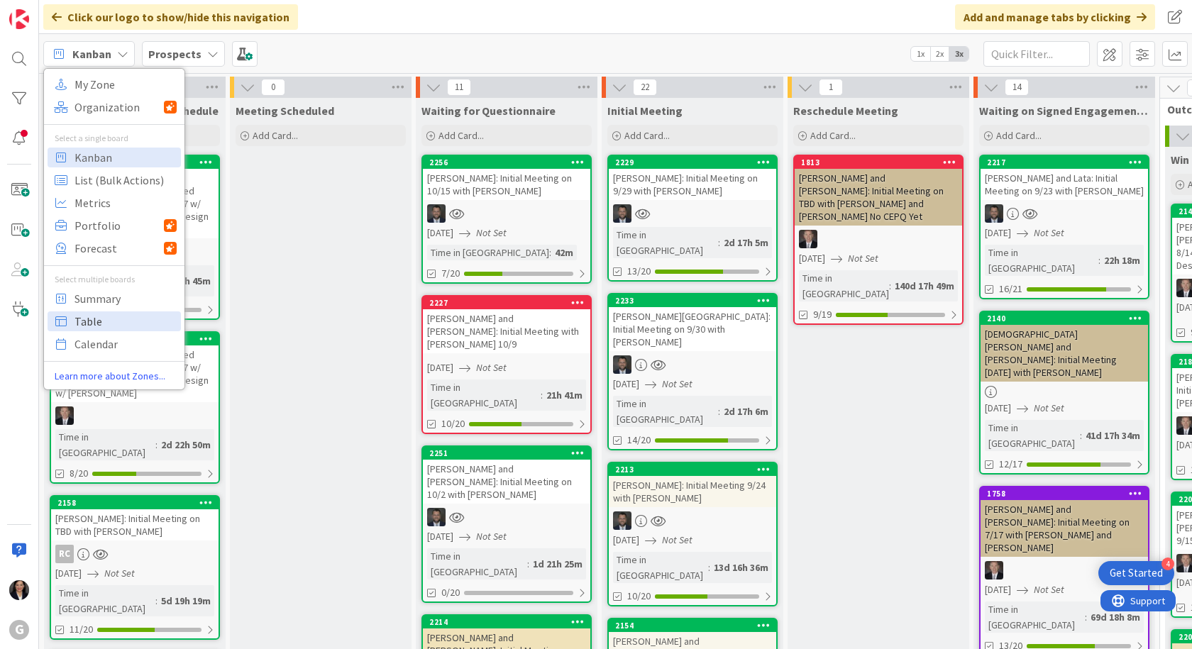
click at [86, 328] on span "Table" at bounding box center [125, 321] width 102 height 21
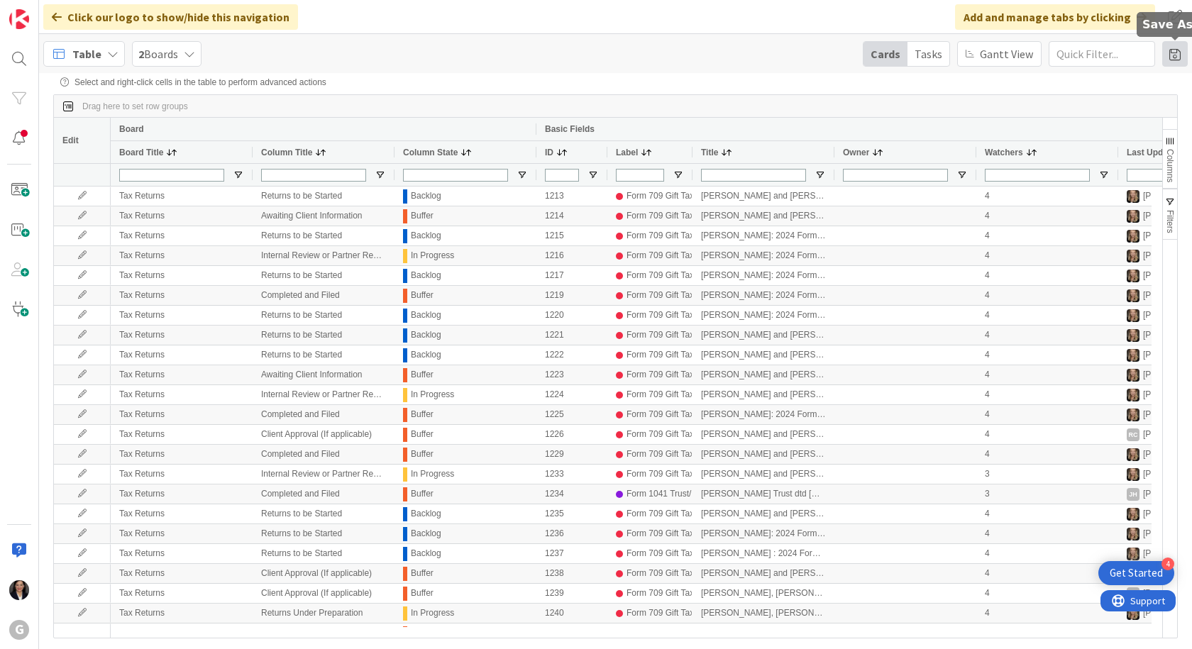
click at [1176, 55] on span at bounding box center [1175, 54] width 26 height 26
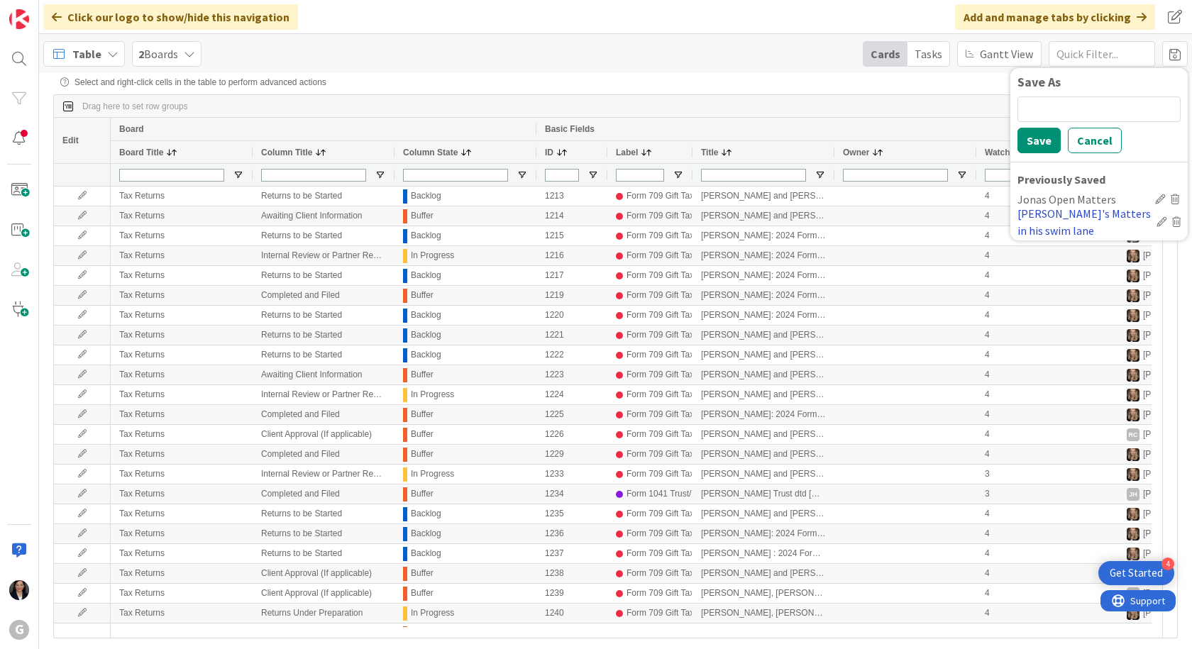
click at [1071, 219] on div "[PERSON_NAME]'s Matters in his swim lane" at bounding box center [1083, 222] width 133 height 34
type input "[PERSON_NAME]/[PERSON_NAME]"
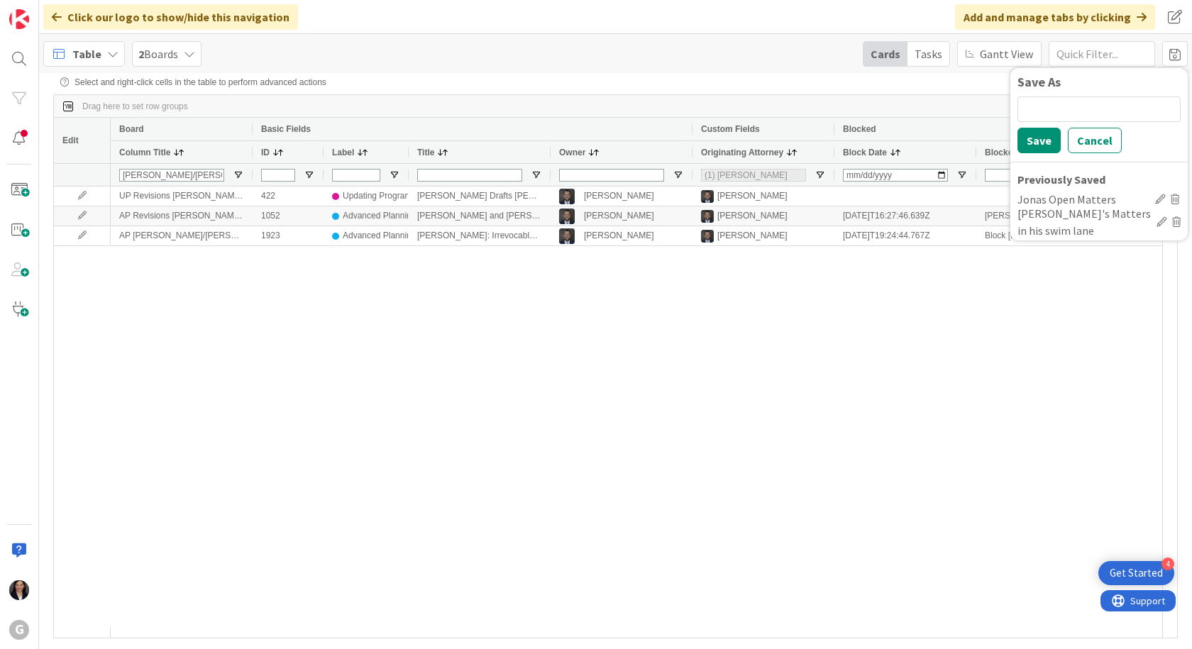
click at [79, 46] on span "Table" at bounding box center [86, 53] width 29 height 17
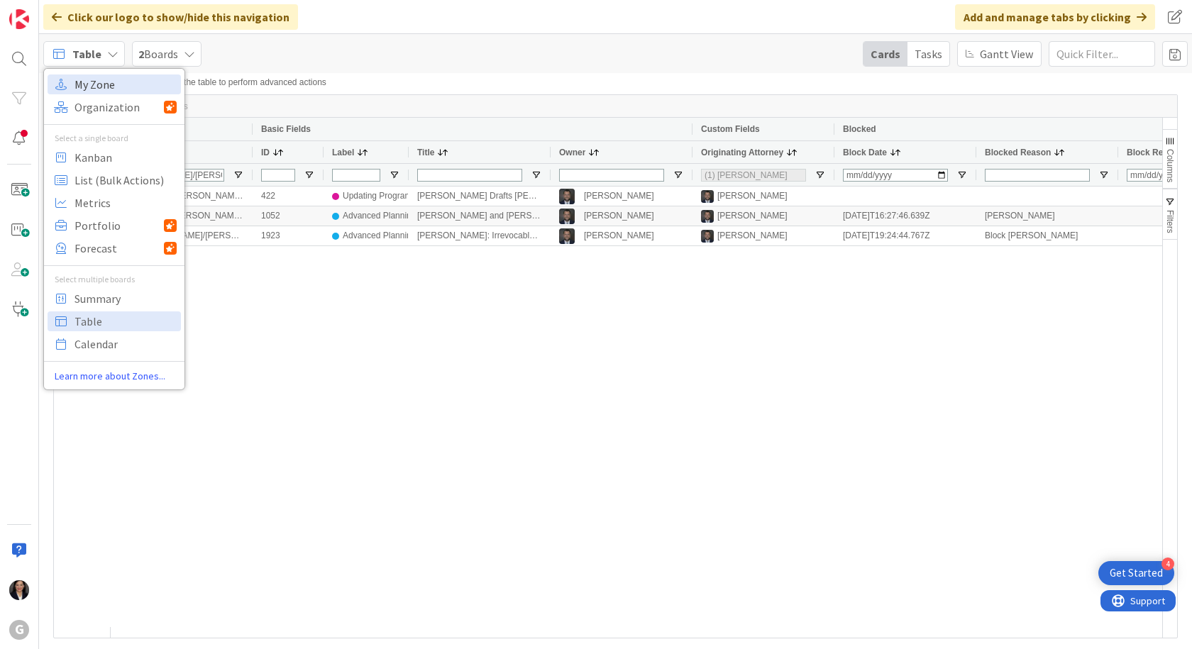
click at [77, 82] on span "My Zone" at bounding box center [125, 84] width 102 height 21
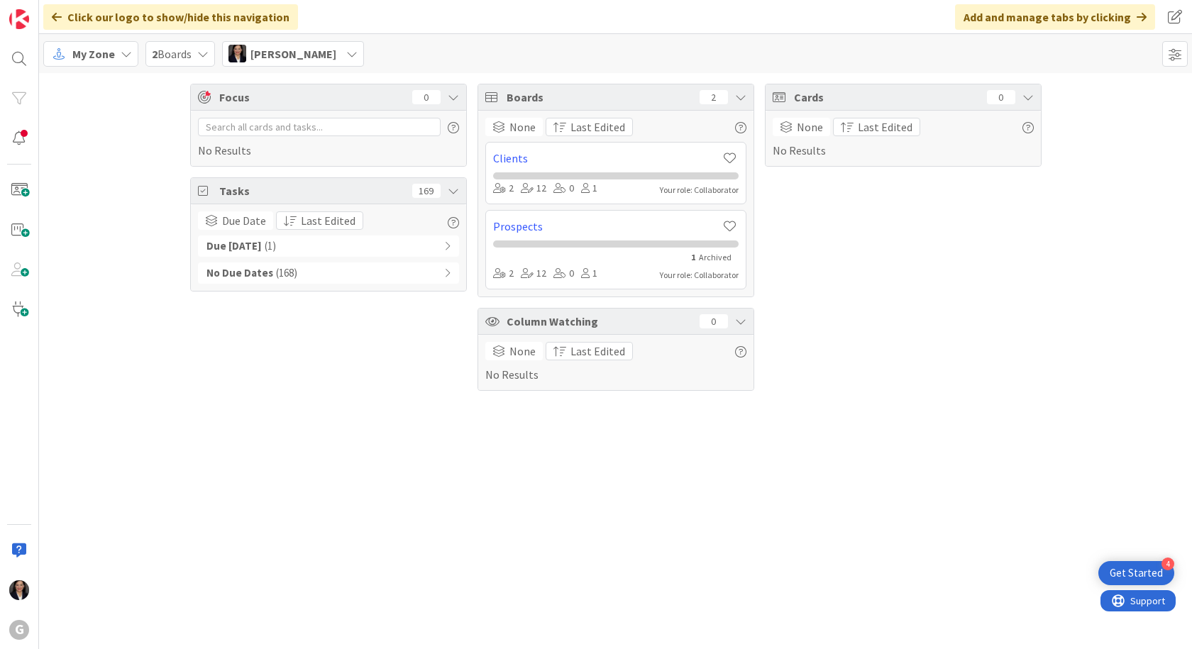
click at [82, 55] on span "My Zone" at bounding box center [93, 53] width 43 height 17
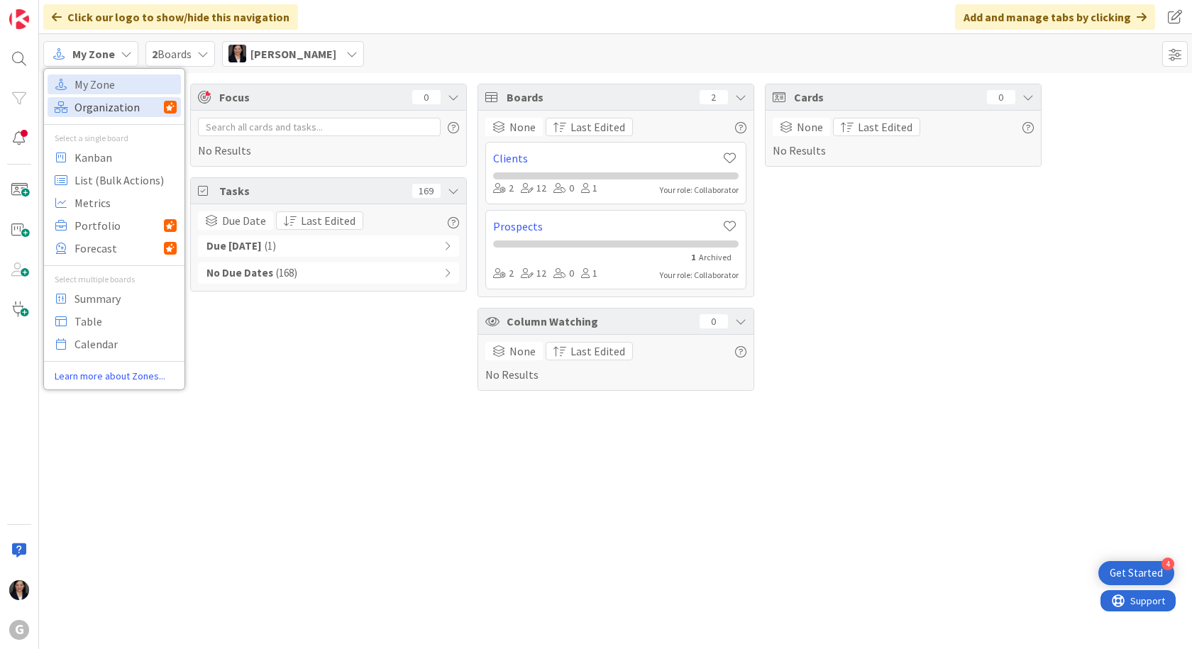
click at [100, 106] on span "Organization" at bounding box center [118, 106] width 89 height 21
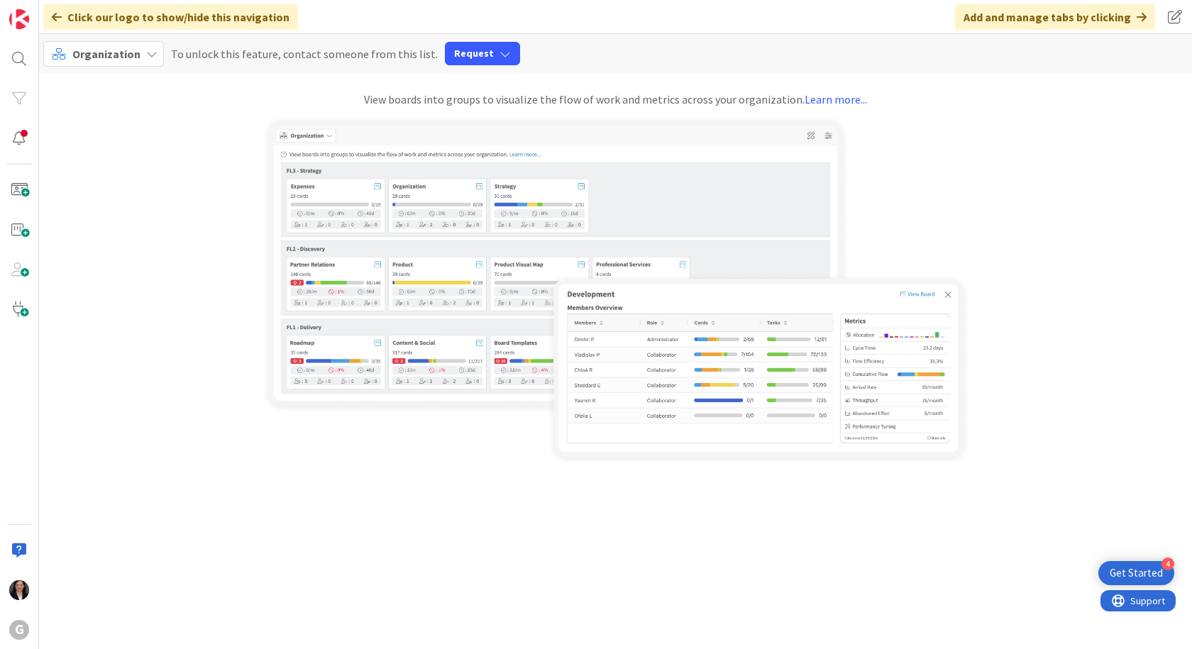
click at [98, 54] on span "Organization" at bounding box center [106, 54] width 68 height 14
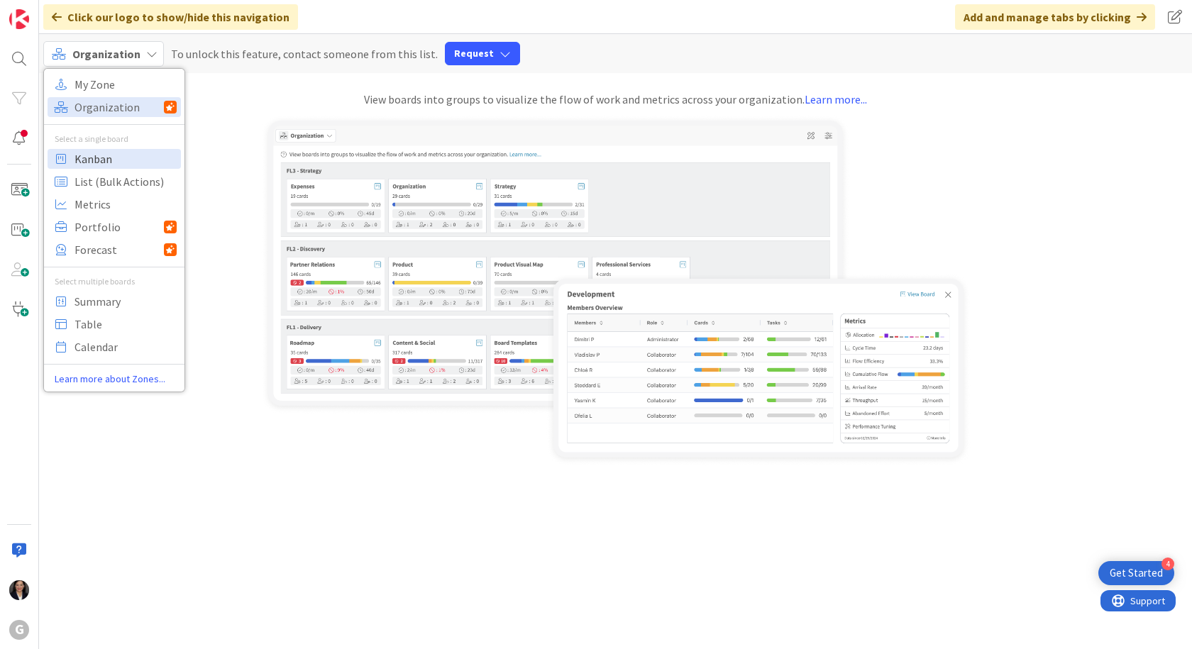
click at [90, 160] on span "Kanban" at bounding box center [125, 158] width 102 height 21
